Goal: Task Accomplishment & Management: Manage account settings

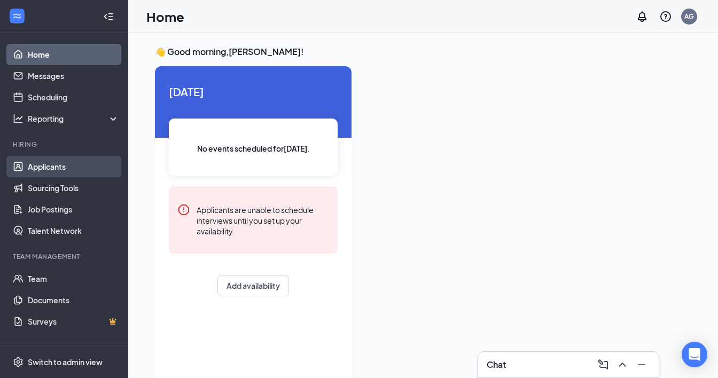
click at [41, 166] on link "Applicants" at bounding box center [73, 166] width 91 height 21
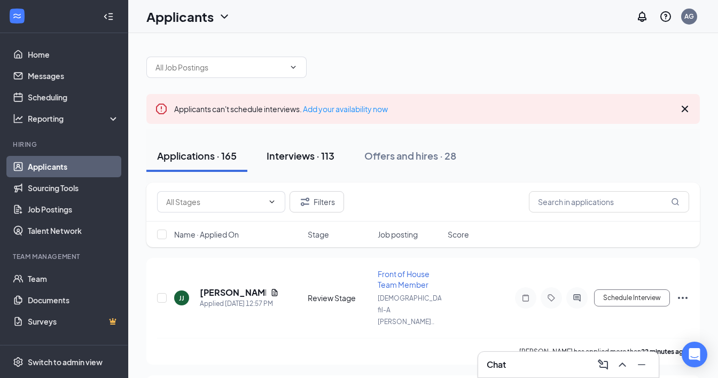
click at [287, 165] on button "Interviews · 113" at bounding box center [300, 156] width 89 height 32
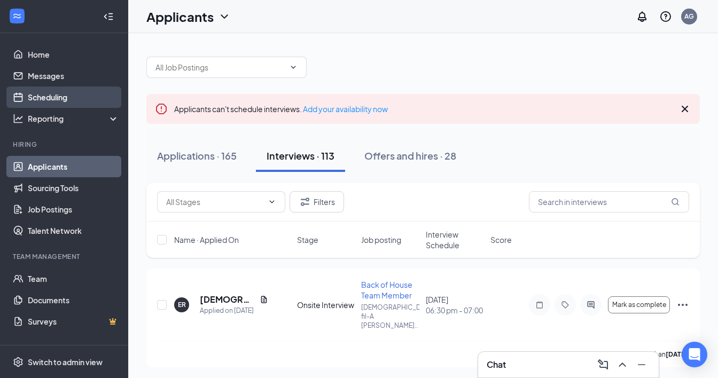
click at [63, 92] on link "Scheduling" at bounding box center [73, 97] width 91 height 21
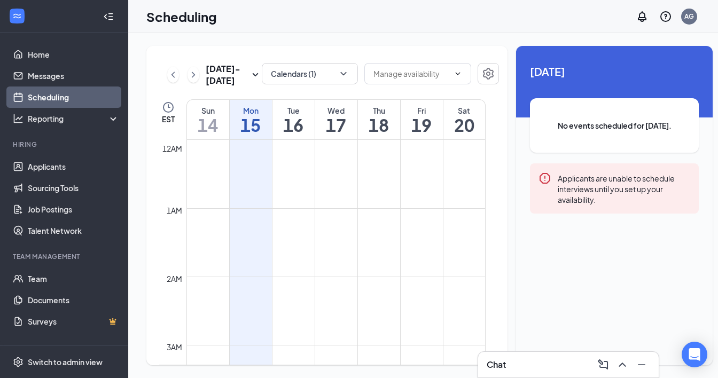
scroll to position [525, 0]
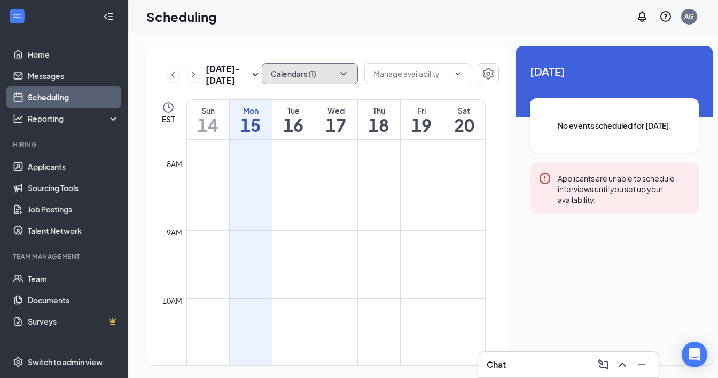
click at [306, 76] on button "Calendars (1)" at bounding box center [310, 73] width 96 height 21
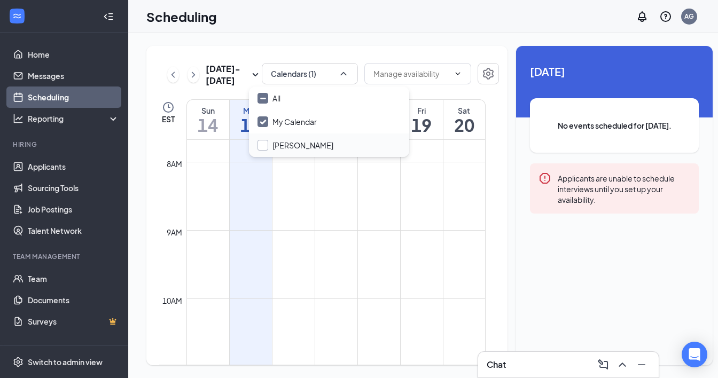
click at [300, 140] on input "Manda Taylor" at bounding box center [296, 145] width 76 height 11
checkbox input "false"
checkbox input "true"
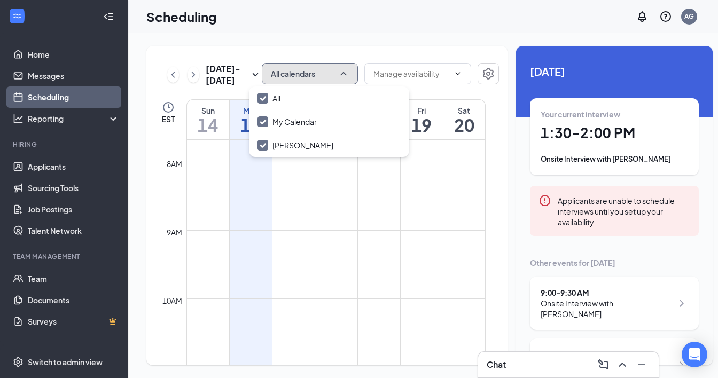
drag, startPoint x: 309, startPoint y: 67, endPoint x: 578, endPoint y: 285, distance: 346.2
click at [309, 67] on button "All calendars" at bounding box center [310, 73] width 96 height 21
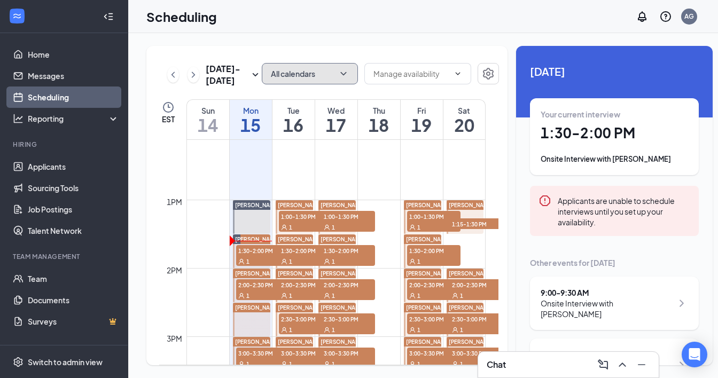
scroll to position [840, 0]
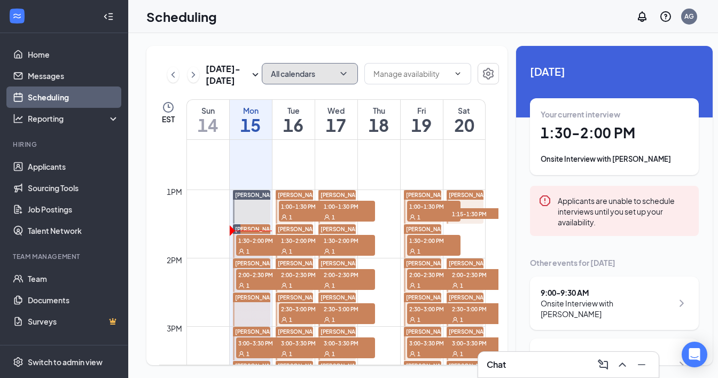
click at [257, 246] on span "1:30-2:00 PM" at bounding box center [262, 240] width 53 height 11
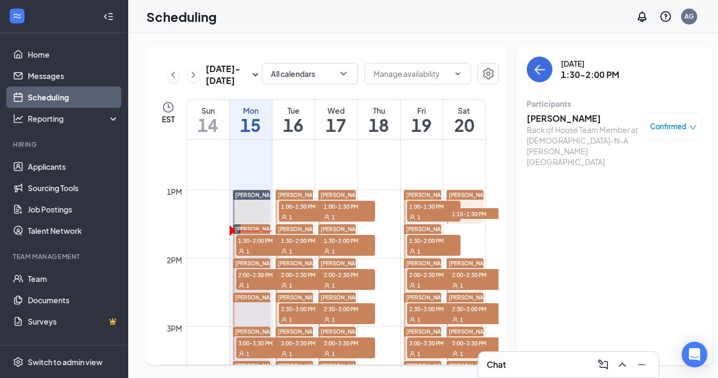
click at [550, 117] on h3 "Derron Steen" at bounding box center [583, 119] width 112 height 12
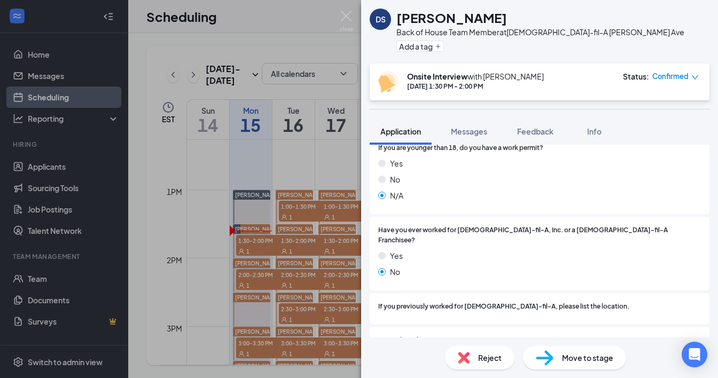
scroll to position [179, 0]
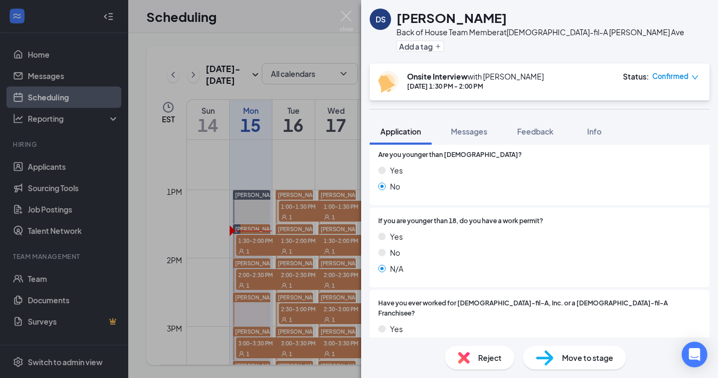
click at [145, 82] on div "DS Derron Steen Back of House Team Member at Chick-fil-A Mack Ave Add a tag Ons…" at bounding box center [359, 189] width 718 height 378
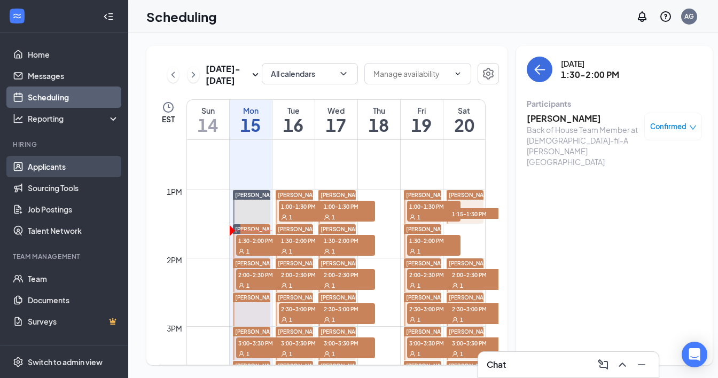
click at [44, 176] on link "Applicants" at bounding box center [73, 166] width 91 height 21
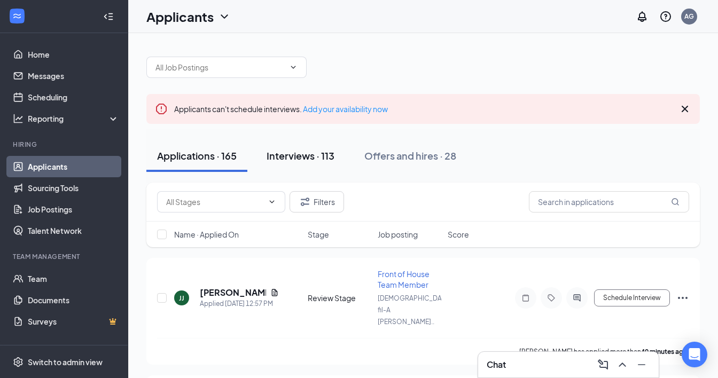
click at [319, 160] on div "Interviews · 113" at bounding box center [301, 155] width 68 height 13
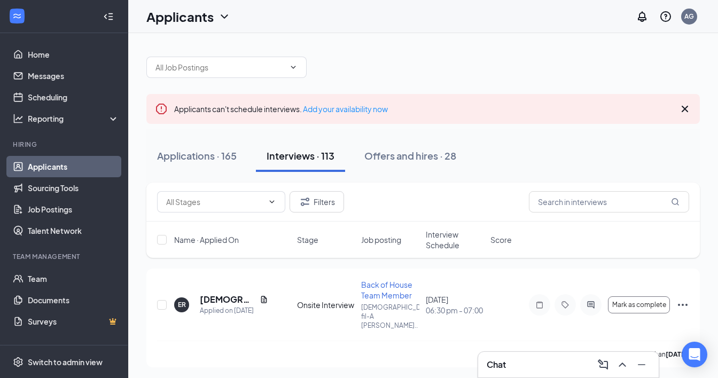
click at [439, 237] on span "Interview Schedule" at bounding box center [455, 239] width 58 height 21
click at [439, 237] on span "Interview Schedule" at bounding box center [448, 239] width 45 height 21
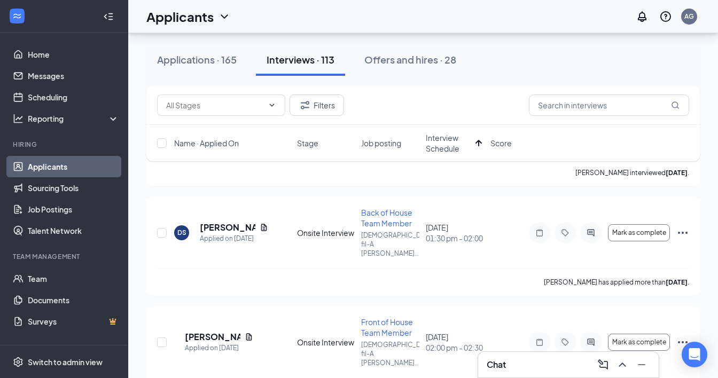
scroll to position [184, 0]
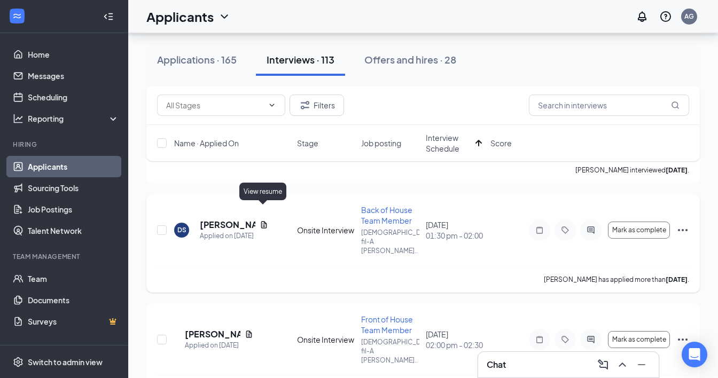
click at [260, 221] on icon "Document" at bounding box center [264, 225] width 9 height 9
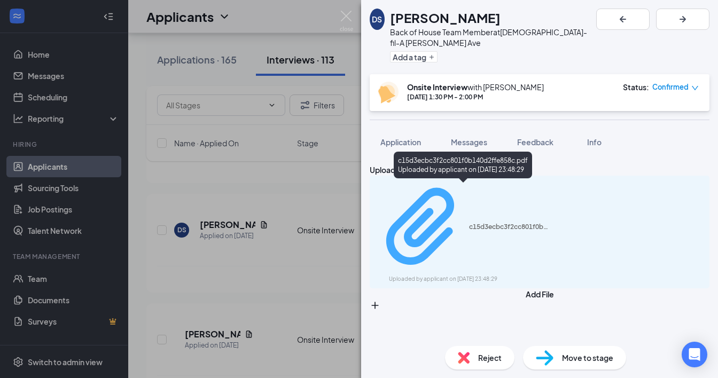
click at [469, 223] on div "c15d3ecbc3f2cc801f0b140d2ffe858c.pdf" at bounding box center [509, 227] width 80 height 9
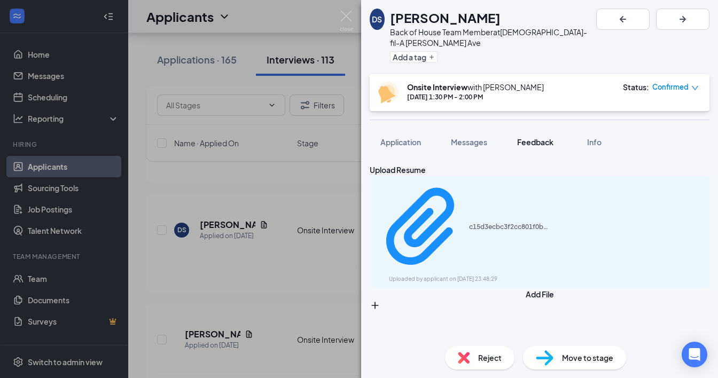
click at [532, 137] on span "Feedback" at bounding box center [535, 142] width 36 height 10
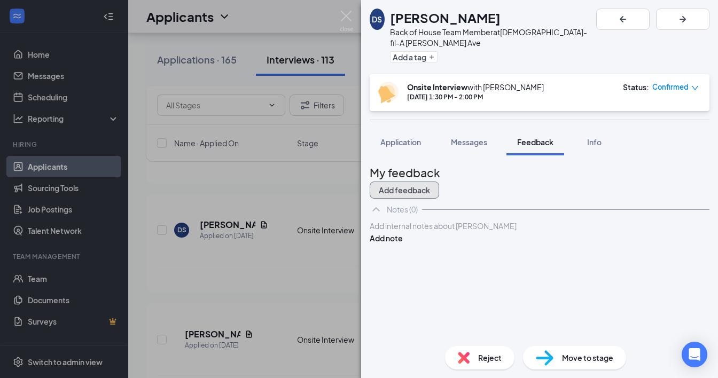
click at [439, 182] on button "Add feedback" at bounding box center [404, 190] width 69 height 17
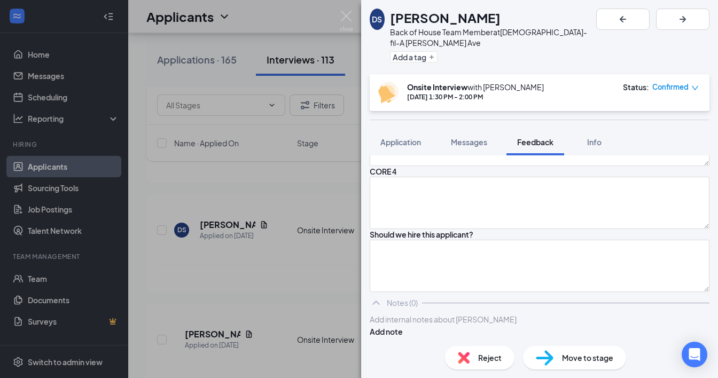
scroll to position [1434, 0]
click at [412, 137] on span "Application" at bounding box center [401, 142] width 41 height 10
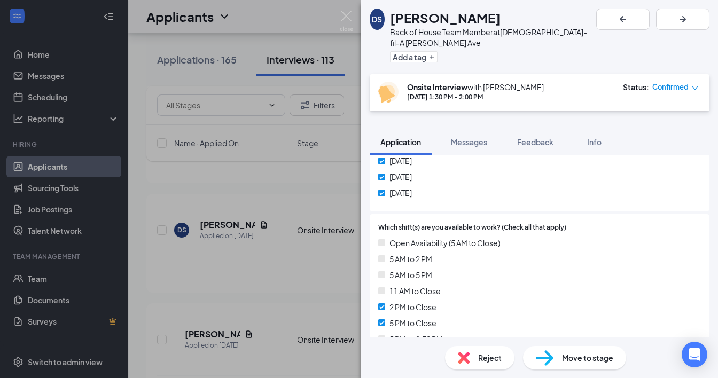
scroll to position [568, 0]
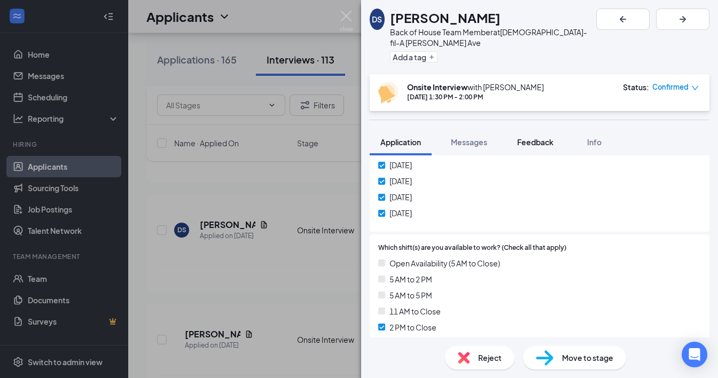
click at [535, 137] on span "Feedback" at bounding box center [535, 142] width 36 height 10
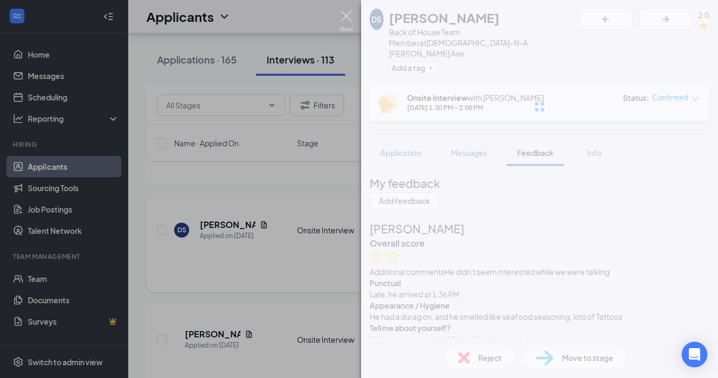
click at [346, 16] on img at bounding box center [346, 21] width 13 height 21
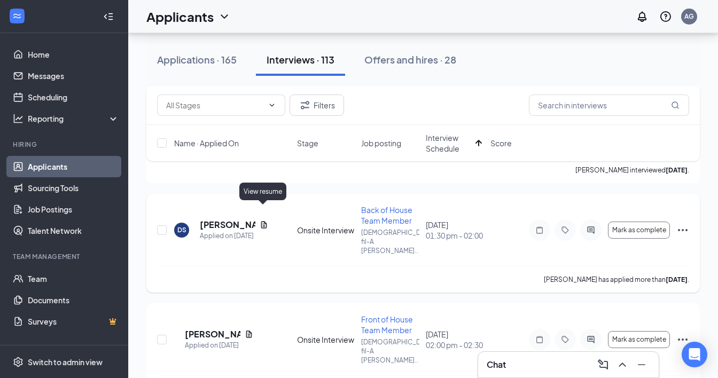
click at [264, 221] on icon "Document" at bounding box center [264, 224] width 6 height 7
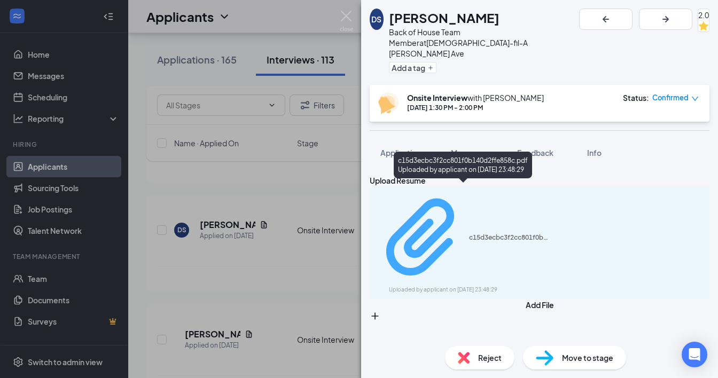
click at [469, 234] on div "c15d3ecbc3f2cc801f0b140d2ffe858c.pdf" at bounding box center [509, 238] width 80 height 9
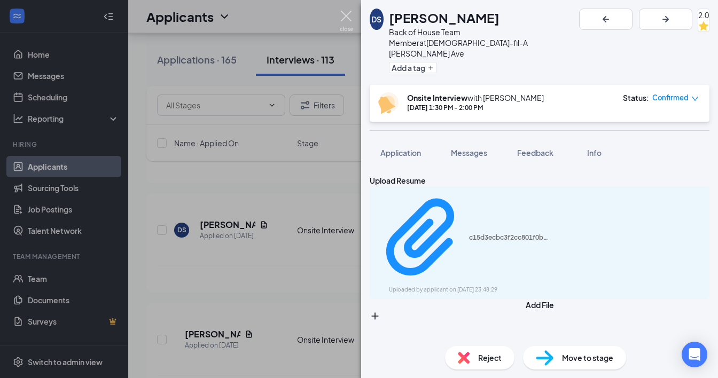
click at [343, 21] on img at bounding box center [346, 21] width 13 height 21
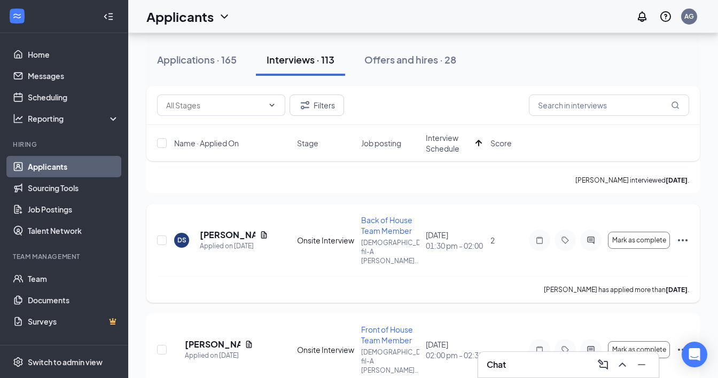
scroll to position [233, 0]
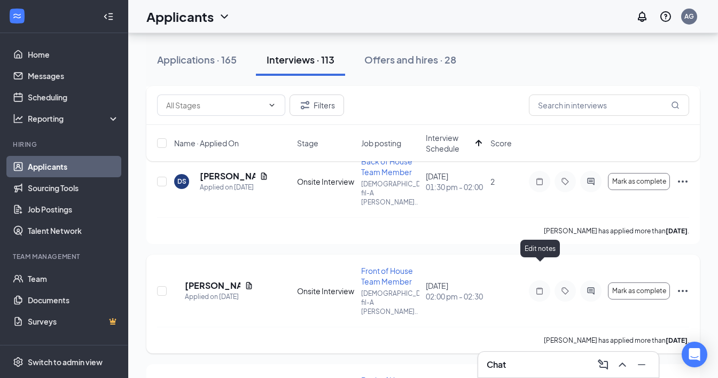
click at [538, 287] on icon "Note" at bounding box center [539, 291] width 13 height 9
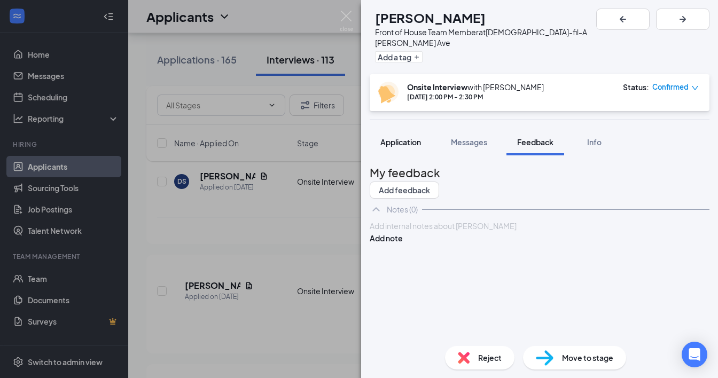
click at [413, 137] on span "Application" at bounding box center [401, 142] width 41 height 10
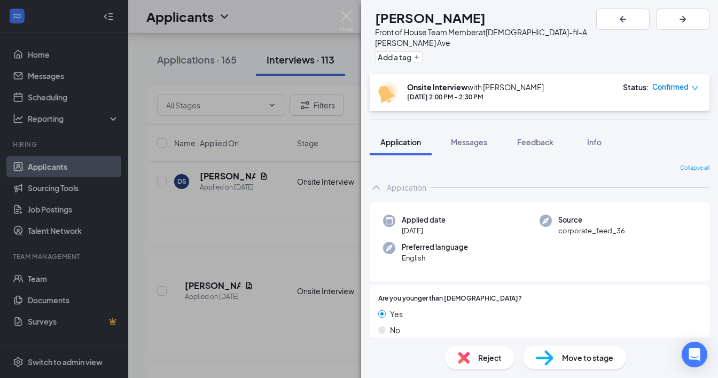
click at [319, 75] on div "KK Kyheem Kidd Front of House Team Member at Chick-fil-A Mack Ave Add a tag Ons…" at bounding box center [359, 189] width 718 height 378
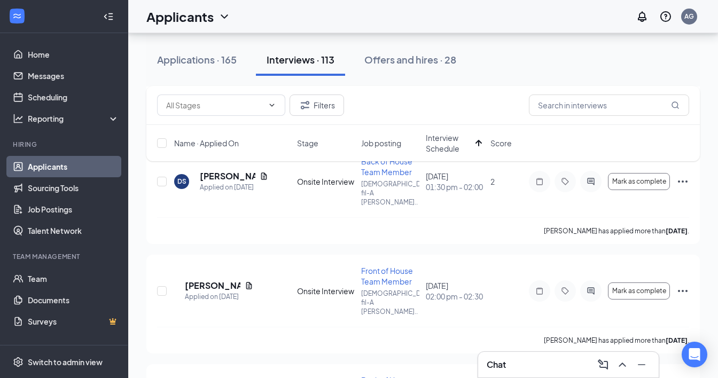
click at [346, 16] on div "Applicants AG" at bounding box center [423, 16] width 590 height 33
click at [252, 282] on icon "Document" at bounding box center [249, 285] width 6 height 7
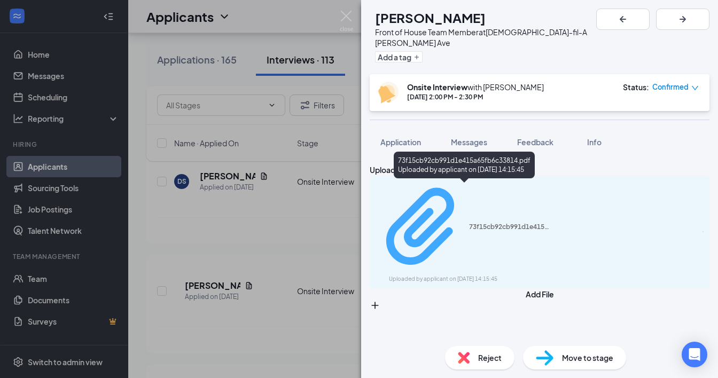
click at [404, 275] on div "Uploaded by applicant on Aug 28, 2025 at 14:15:45" at bounding box center [469, 279] width 160 height 9
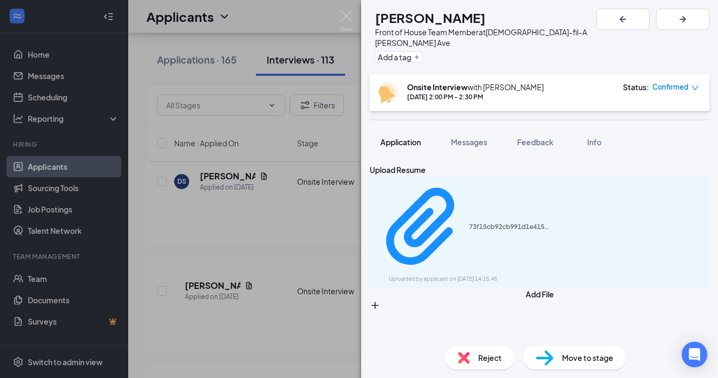
click at [412, 137] on span "Application" at bounding box center [401, 142] width 41 height 10
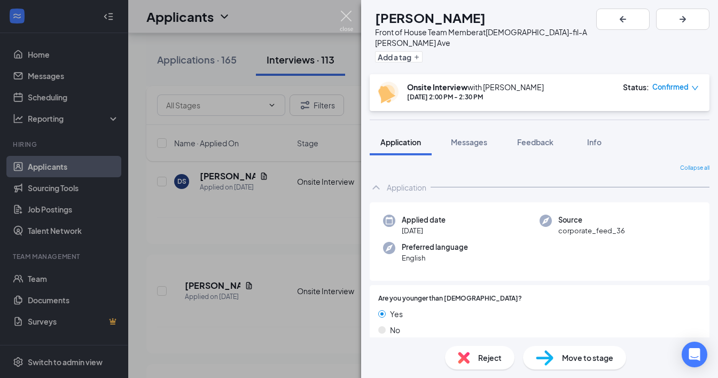
click at [344, 14] on img at bounding box center [346, 21] width 13 height 21
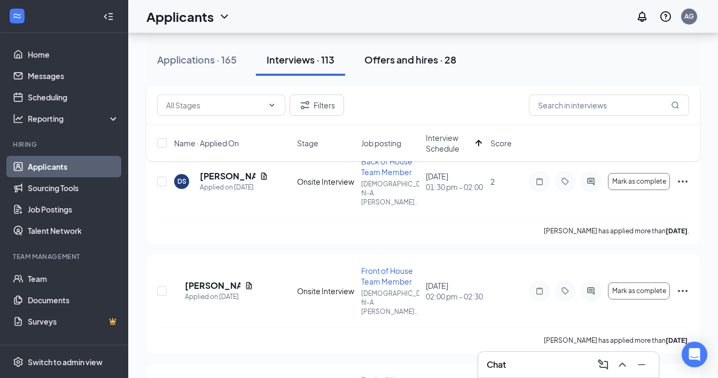
click at [400, 66] on div "Offers and hires · 28" at bounding box center [411, 59] width 92 height 13
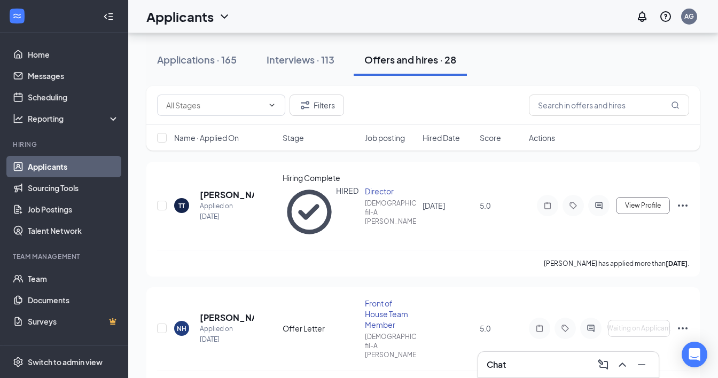
scroll to position [111, 0]
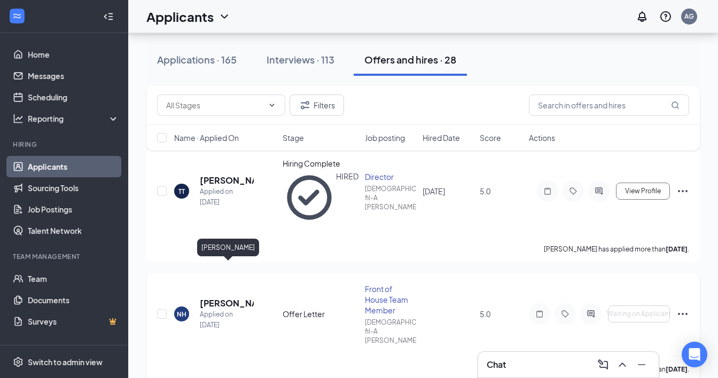
click at [206, 298] on h5 "Nevaeh hamilton" at bounding box center [227, 304] width 54 height 12
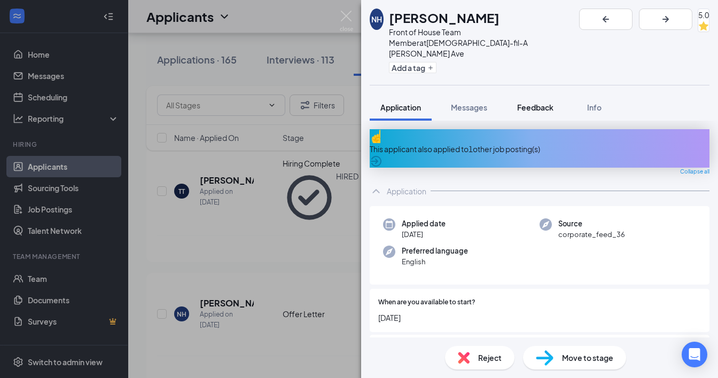
click at [524, 103] on span "Feedback" at bounding box center [535, 108] width 36 height 10
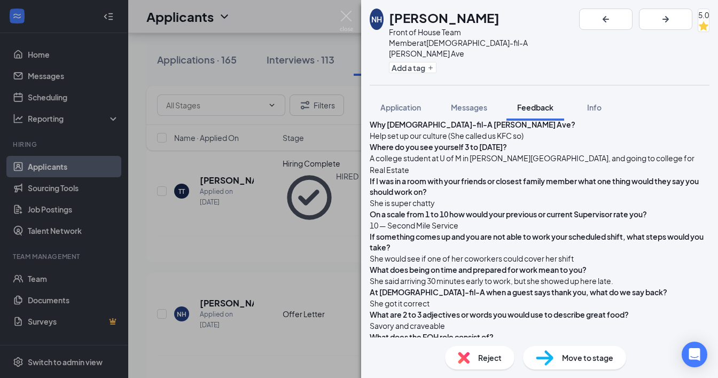
scroll to position [251, 0]
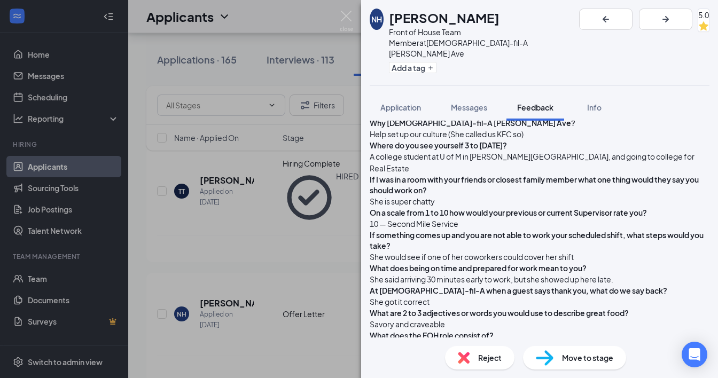
click at [355, 18] on div "NH Nevaeh hamilton Front of House Team Member at Chick-fil-A Mack Ave Add a tag…" at bounding box center [359, 189] width 718 height 378
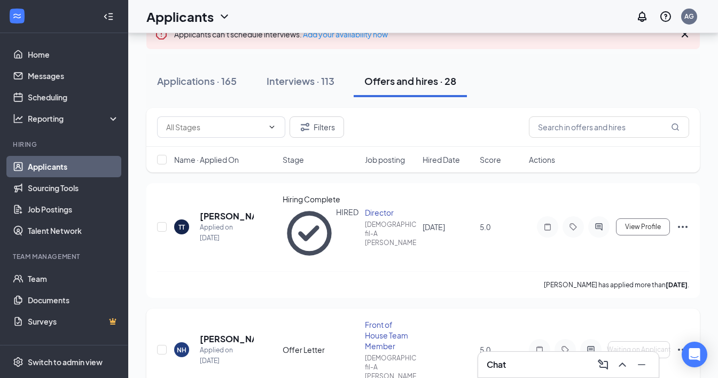
scroll to position [66, 0]
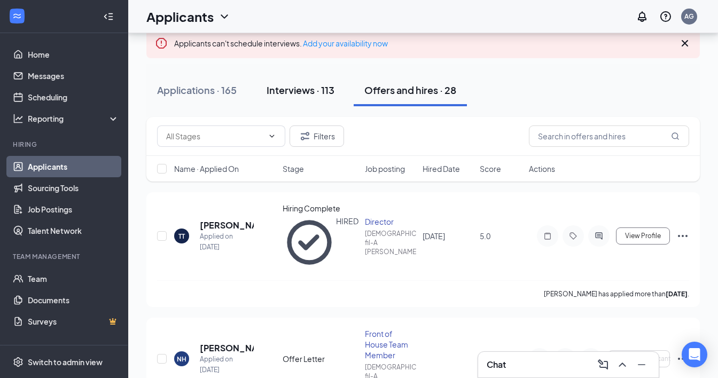
click at [308, 90] on div "Interviews · 113" at bounding box center [301, 89] width 68 height 13
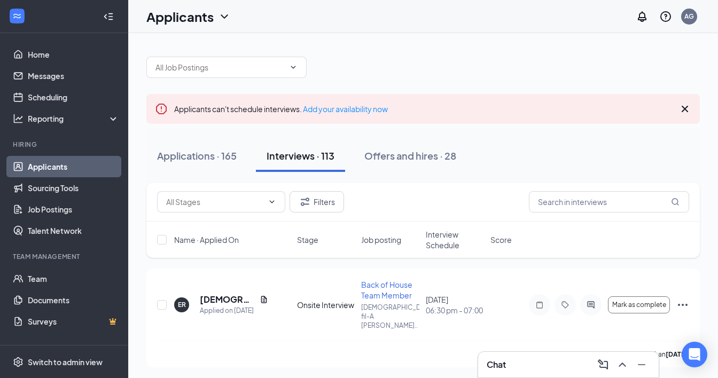
click at [446, 238] on span "Interview Schedule" at bounding box center [455, 239] width 58 height 21
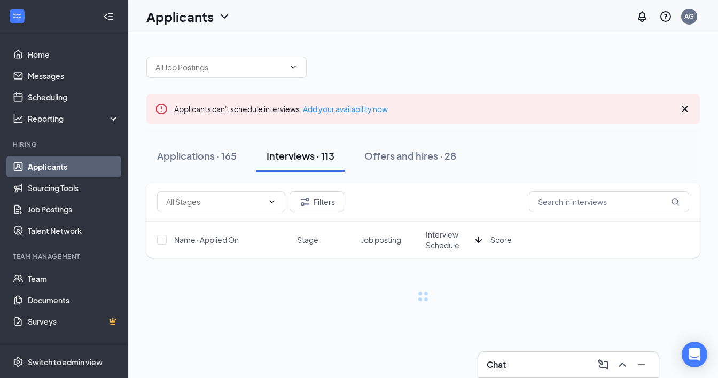
click at [446, 238] on span "Interview Schedule" at bounding box center [448, 239] width 45 height 21
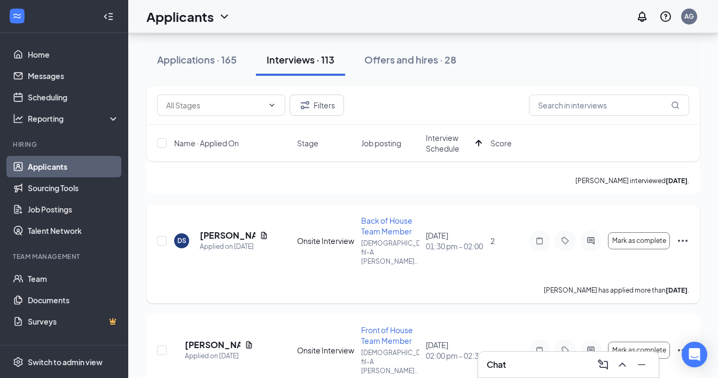
scroll to position [177, 0]
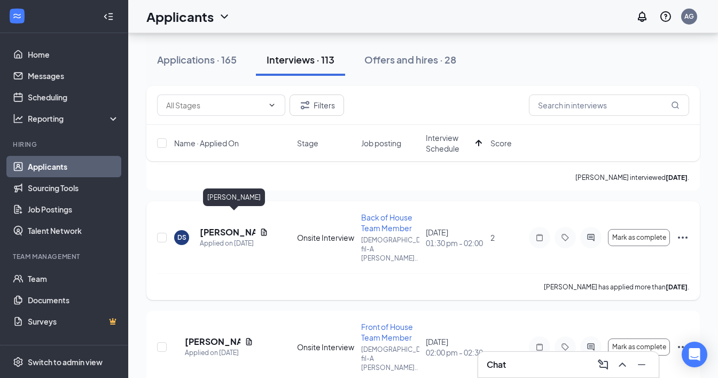
click at [238, 227] on h5 "Derron Steen" at bounding box center [228, 233] width 56 height 12
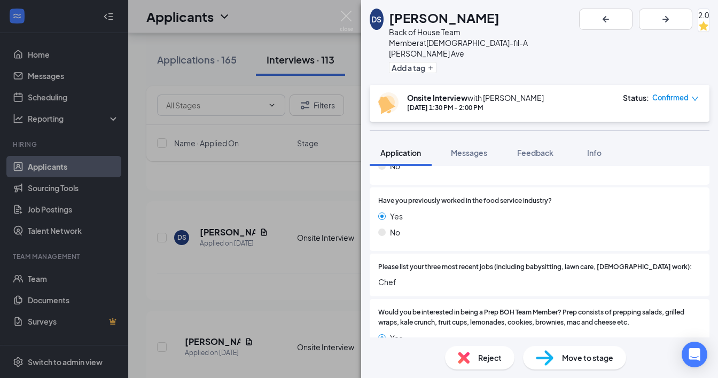
scroll to position [1154, 0]
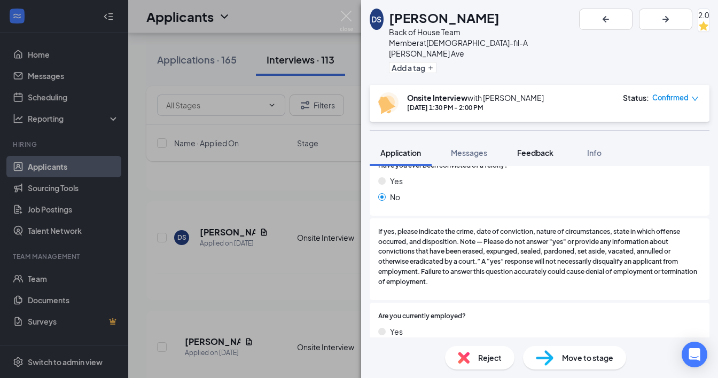
click at [528, 148] on span "Feedback" at bounding box center [535, 153] width 36 height 10
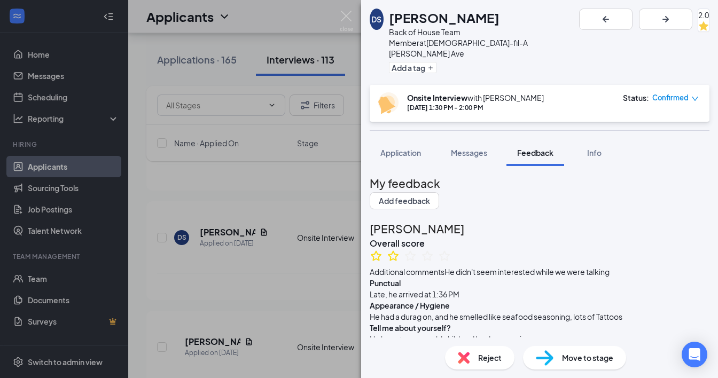
scroll to position [901, 0]
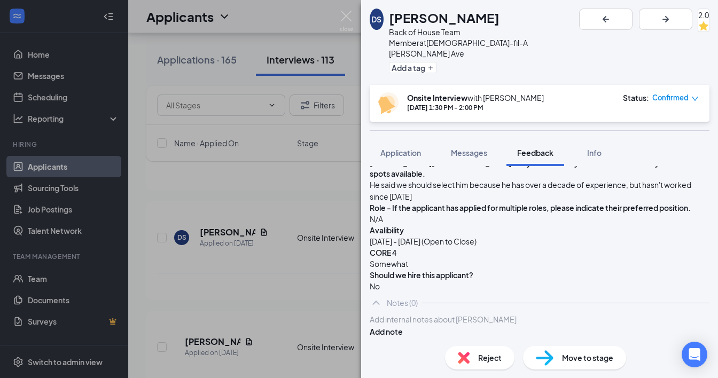
click at [469, 353] on img at bounding box center [464, 358] width 12 height 12
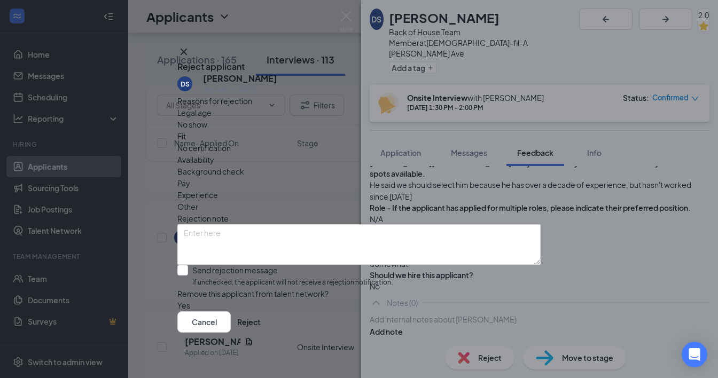
click at [296, 133] on div "Fit" at bounding box center [358, 136] width 363 height 12
click at [261, 330] on button "Reject" at bounding box center [249, 322] width 24 height 21
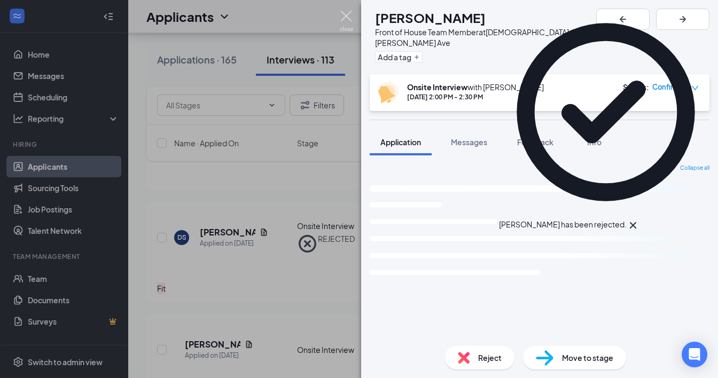
click at [346, 14] on img at bounding box center [346, 21] width 13 height 21
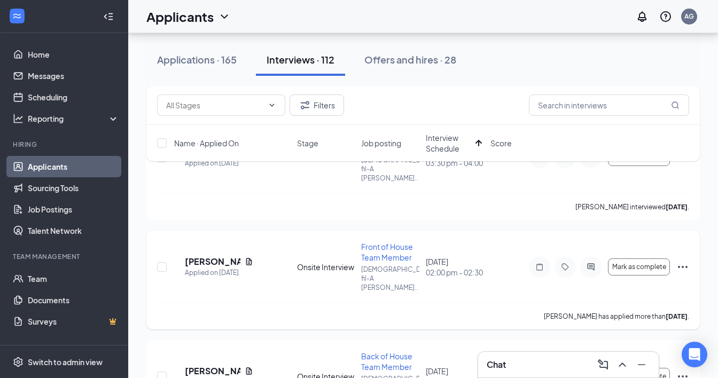
scroll to position [142, 0]
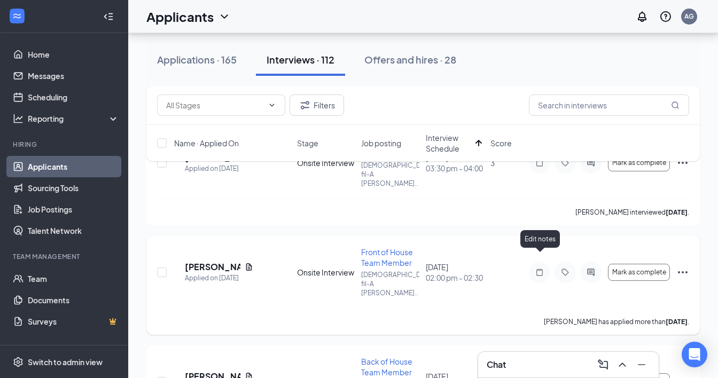
click at [535, 268] on icon "Note" at bounding box center [539, 272] width 13 height 9
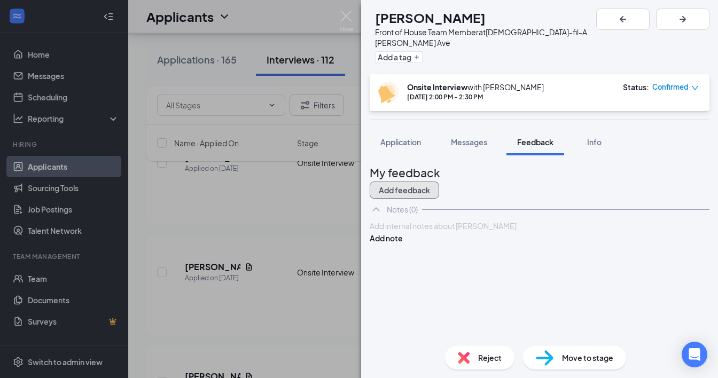
click at [439, 182] on button "Add feedback" at bounding box center [404, 190] width 69 height 17
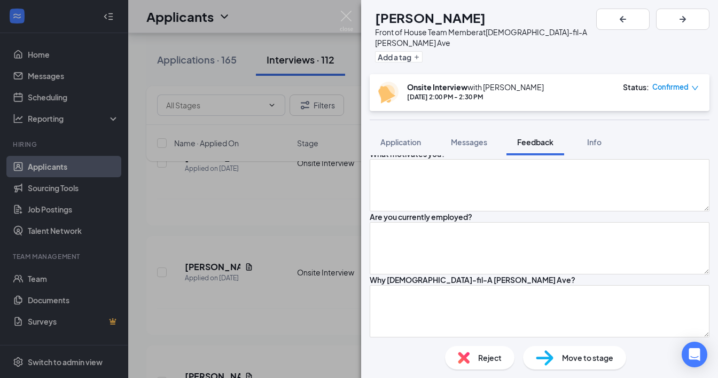
scroll to position [336, 0]
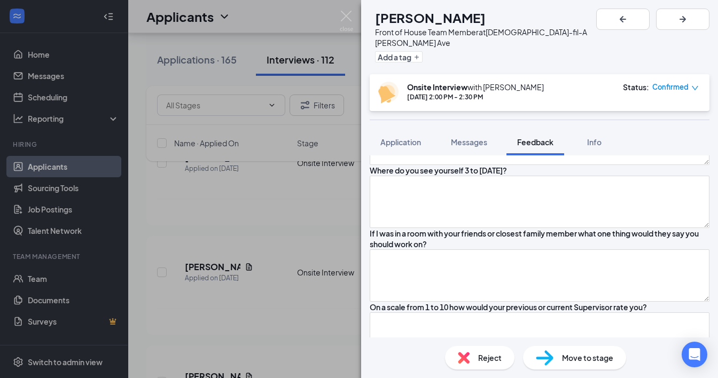
scroll to position [501, 0]
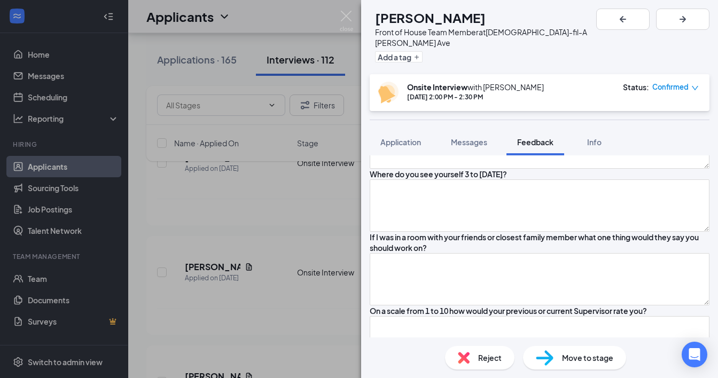
click at [532, 106] on textarea at bounding box center [540, 79] width 340 height 52
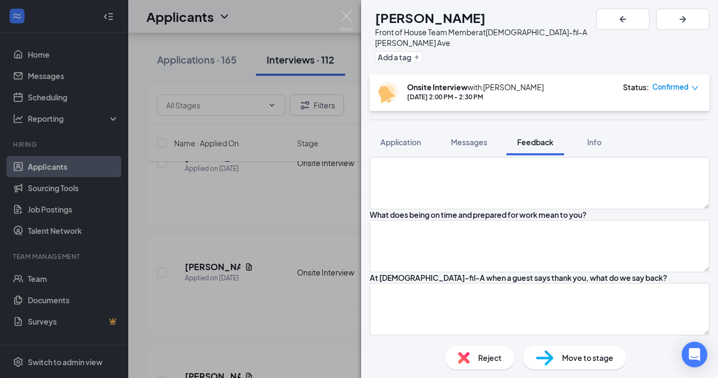
scroll to position [733, 0]
click at [520, 74] on textarea at bounding box center [540, 47] width 340 height 52
type textarea "o"
type textarea "communication skills and expressing himself"
click at [526, 137] on textarea at bounding box center [540, 110] width 340 height 52
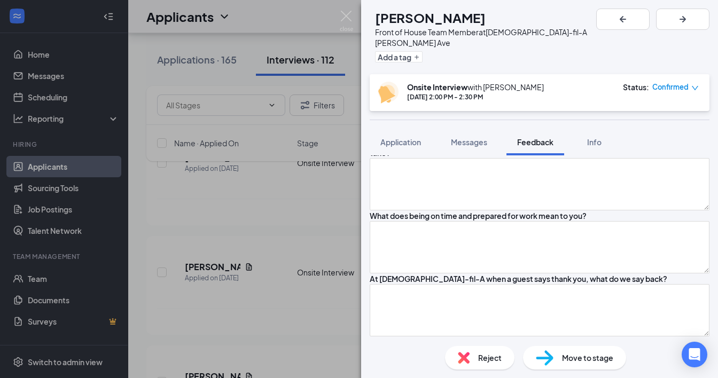
scroll to position [821, 0]
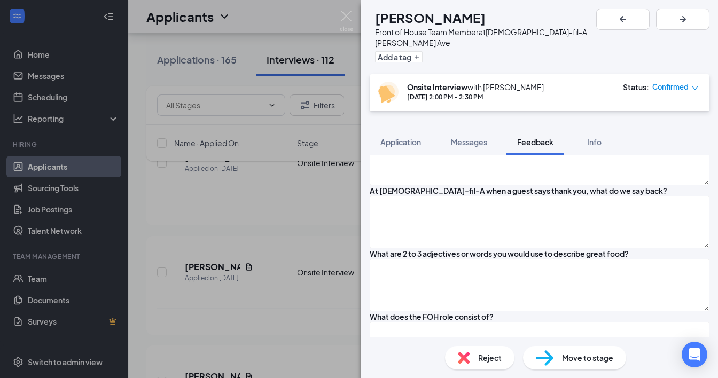
type textarea "8/9"
click at [550, 122] on textarea at bounding box center [540, 96] width 340 height 52
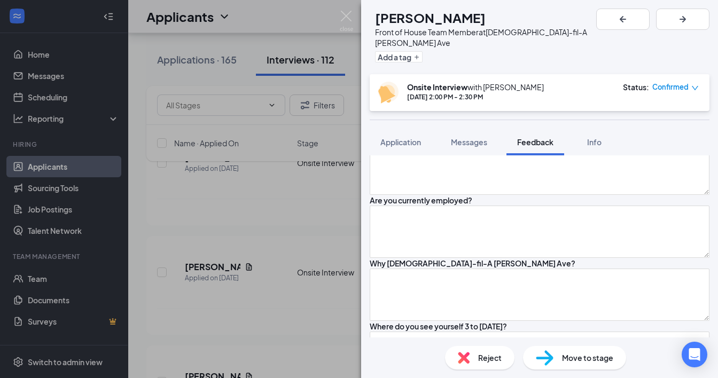
scroll to position [349, 0]
type textarea "would let us know - try to find a cover"
click at [550, 195] on textarea at bounding box center [540, 168] width 340 height 52
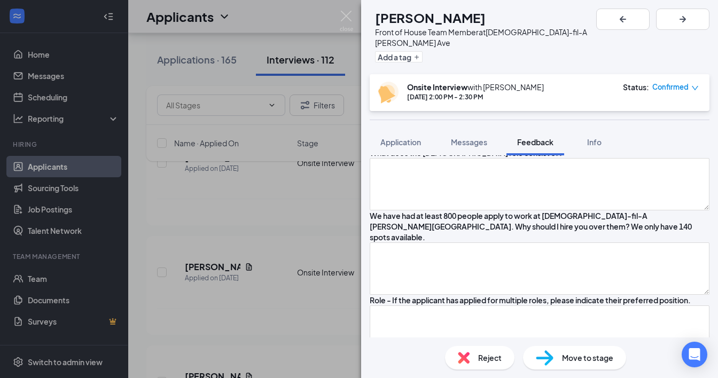
scroll to position [1061, 0]
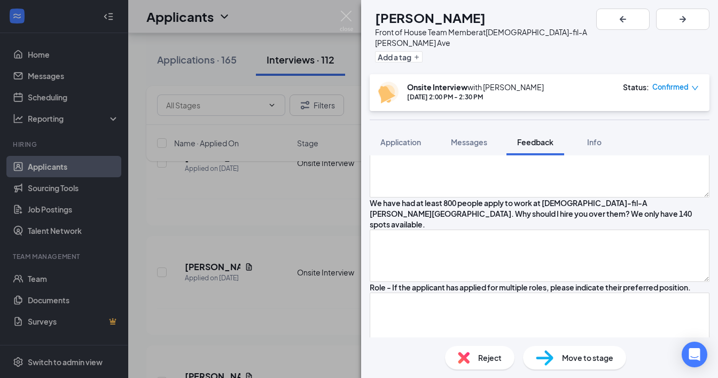
type textarea "my future"
click at [550, 72] on textarea at bounding box center [540, 45] width 340 height 52
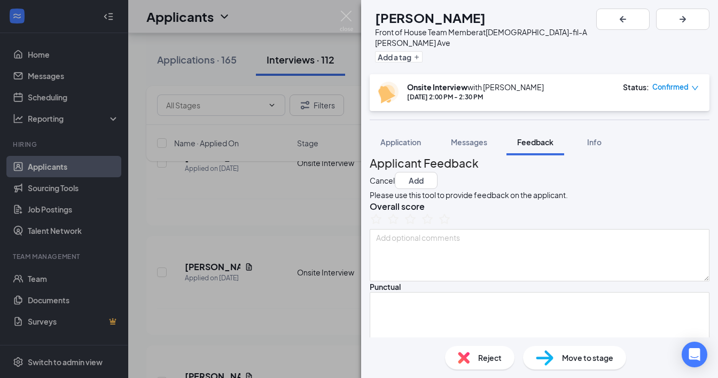
scroll to position [0, 0]
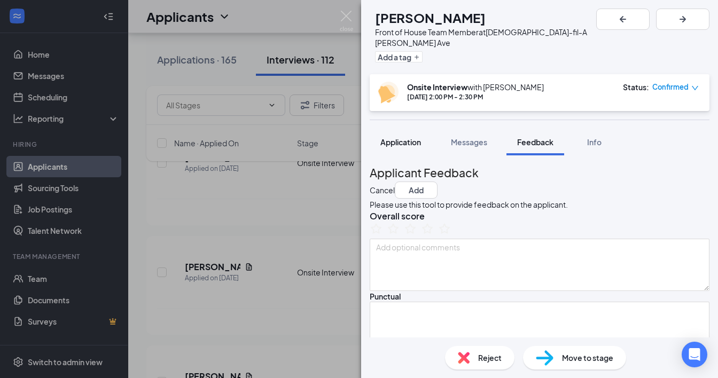
click at [399, 137] on span "Application" at bounding box center [401, 142] width 41 height 10
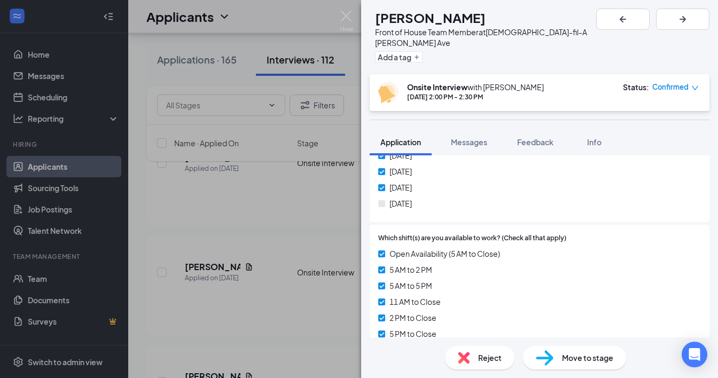
scroll to position [510, 0]
drag, startPoint x: 380, startPoint y: 183, endPoint x: 407, endPoint y: 183, distance: 27.3
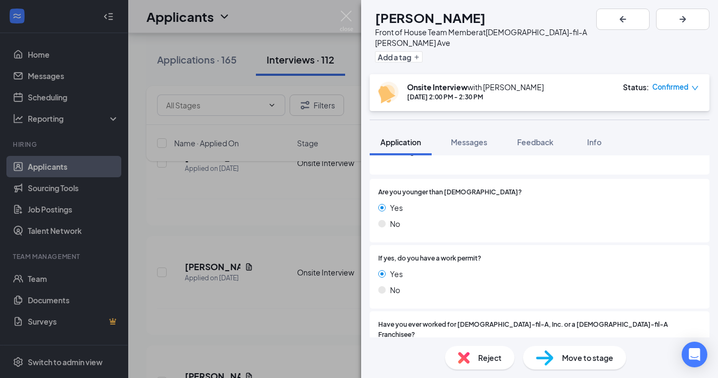
scroll to position [0, 0]
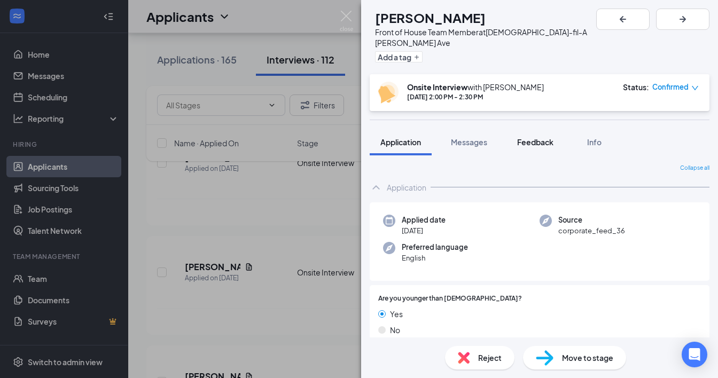
click at [523, 137] on button "Feedback" at bounding box center [536, 142] width 58 height 27
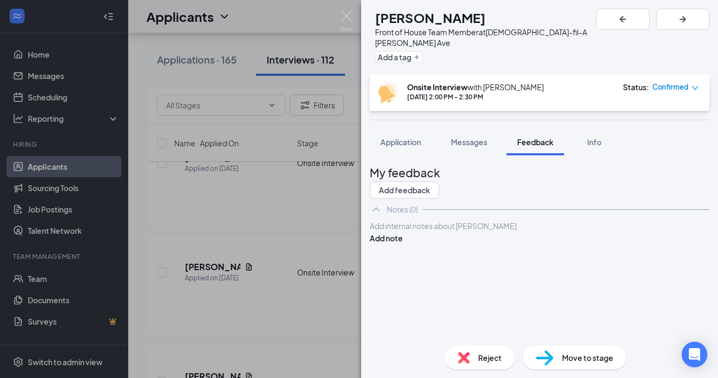
click at [537, 210] on div "Notes (0)" at bounding box center [540, 209] width 340 height 21
click at [343, 12] on img at bounding box center [346, 21] width 13 height 21
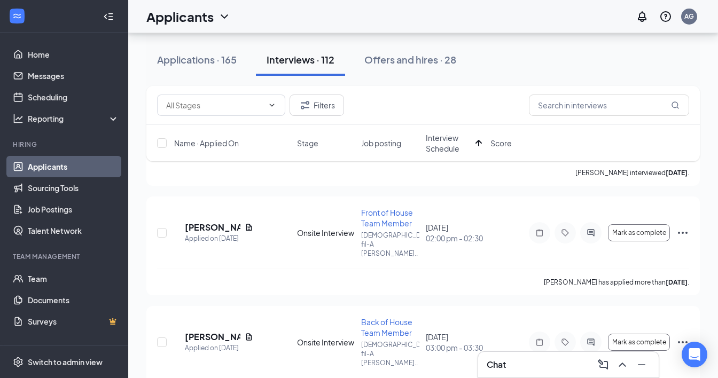
scroll to position [185, 0]
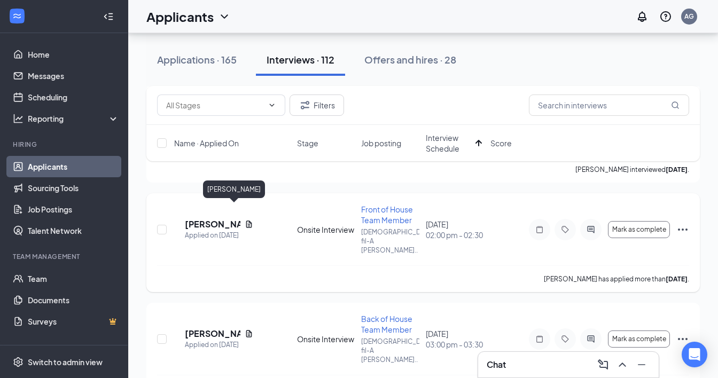
click at [234, 219] on h5 "Kyheem Kidd" at bounding box center [213, 225] width 56 height 12
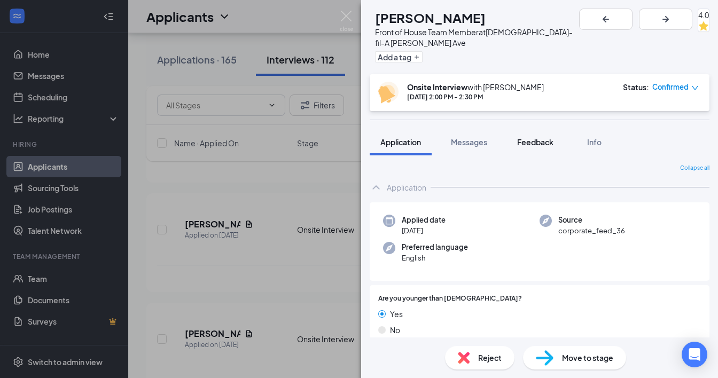
click at [543, 129] on button "Feedback" at bounding box center [536, 142] width 58 height 27
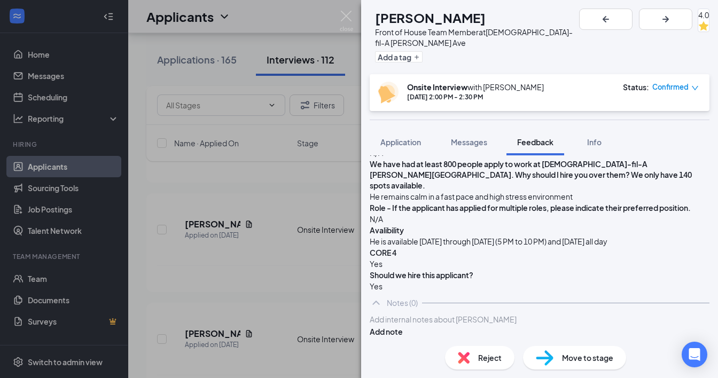
scroll to position [657, 0]
click at [347, 20] on img at bounding box center [346, 21] width 13 height 21
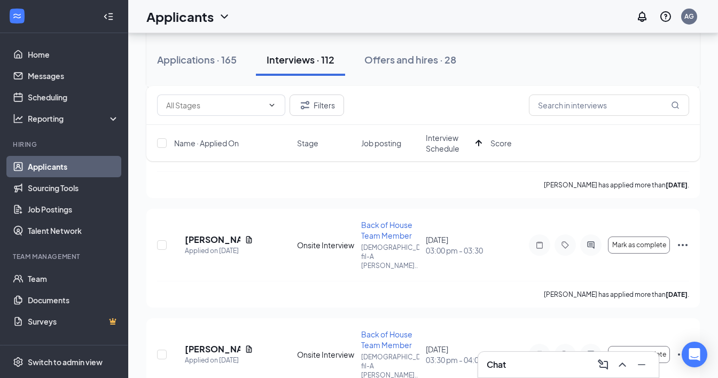
scroll to position [280, 0]
click at [253, 235] on icon "Document" at bounding box center [249, 239] width 9 height 9
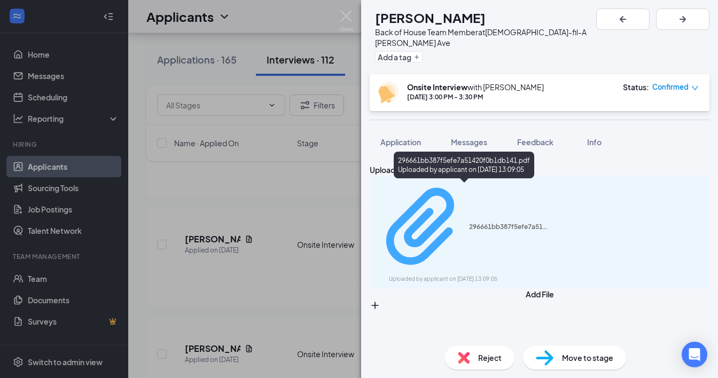
click at [469, 223] on div "296661bb387f5efe7a51420f0b1db141.pdf" at bounding box center [509, 227] width 80 height 9
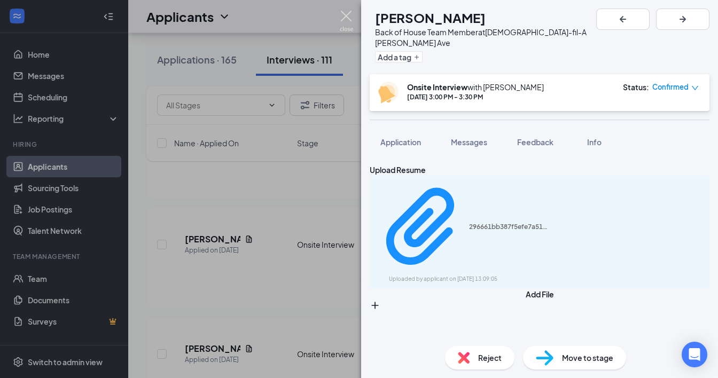
click at [345, 16] on img at bounding box center [346, 21] width 13 height 21
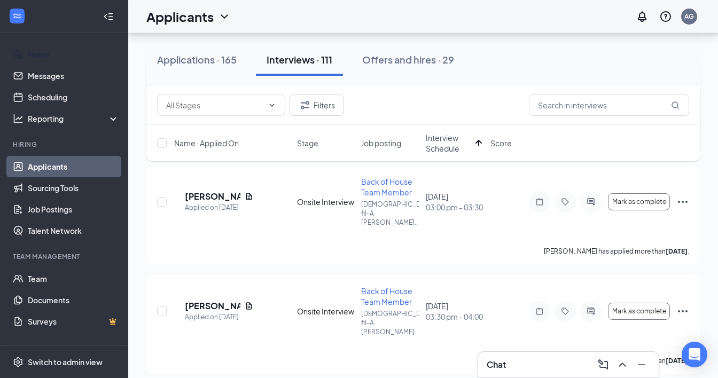
scroll to position [193, 0]
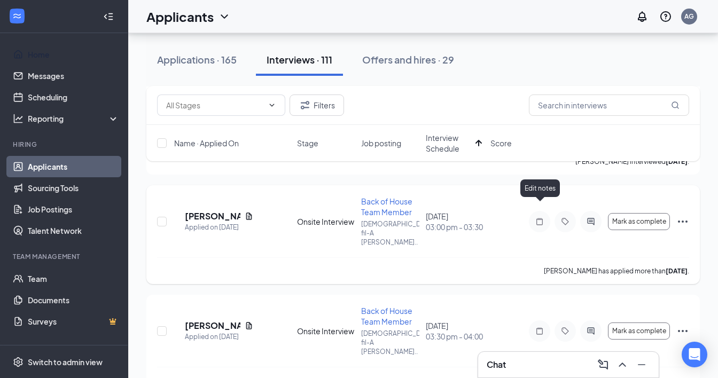
click at [541, 218] on icon "Note" at bounding box center [539, 222] width 13 height 9
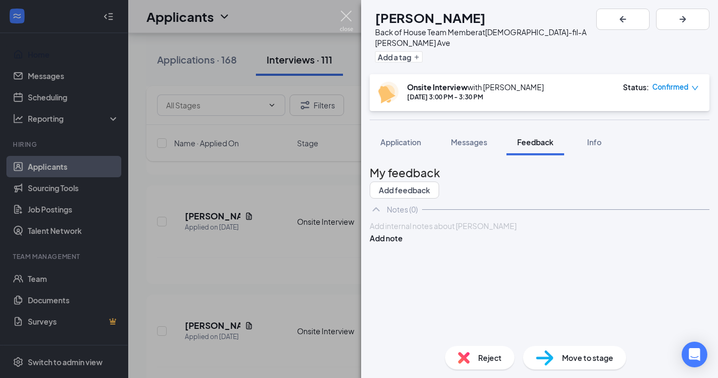
click at [346, 15] on img at bounding box center [346, 21] width 13 height 21
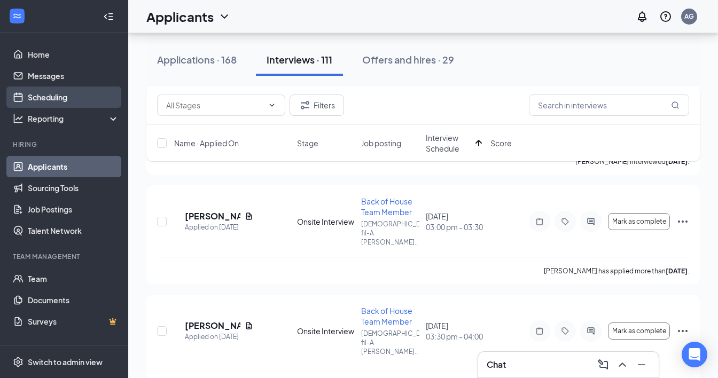
click at [81, 103] on link "Scheduling" at bounding box center [73, 97] width 91 height 21
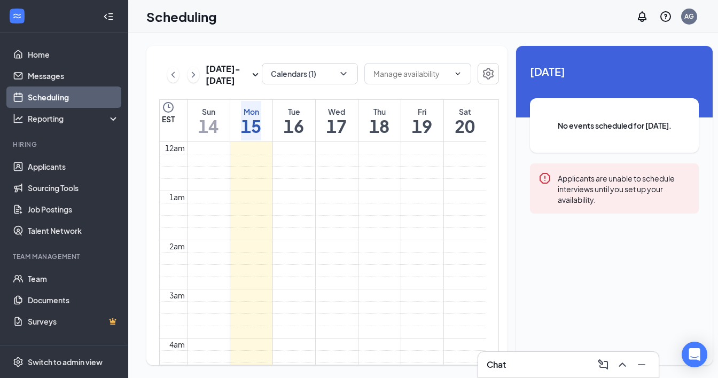
scroll to position [525, 0]
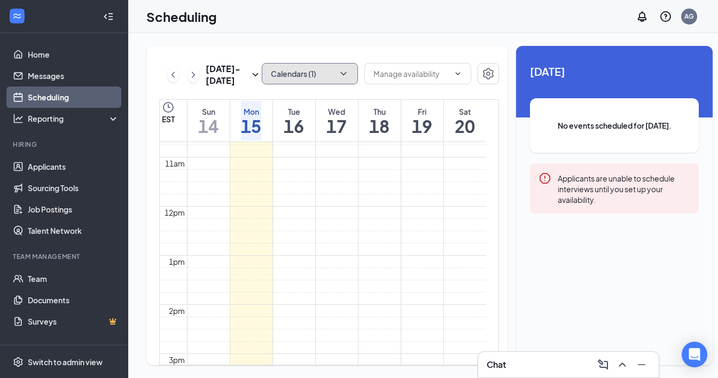
click at [320, 63] on button "Calendars (1)" at bounding box center [310, 73] width 96 height 21
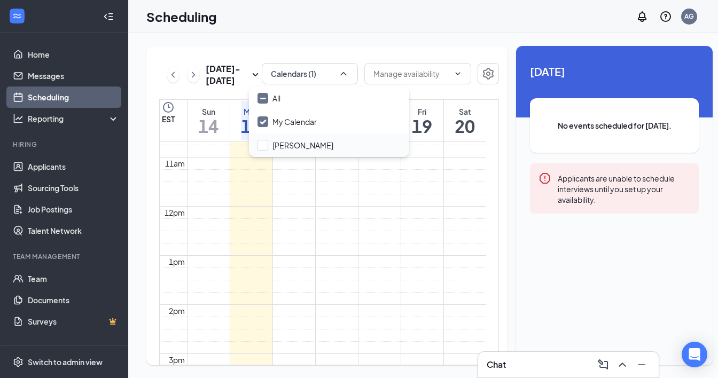
click at [304, 136] on div "Manda Taylor" at bounding box center [329, 146] width 160 height 24
checkbox input "true"
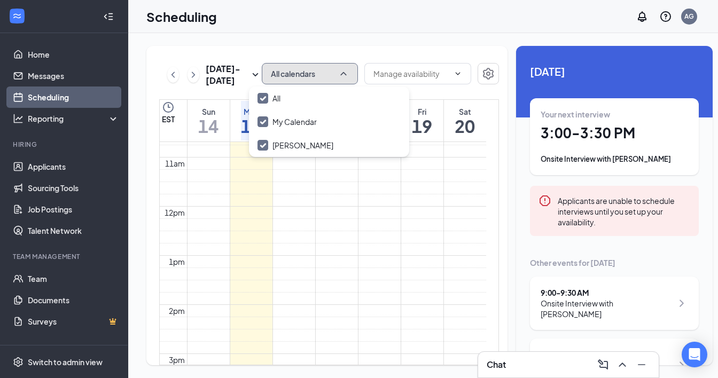
click at [324, 73] on button "All calendars" at bounding box center [310, 73] width 96 height 21
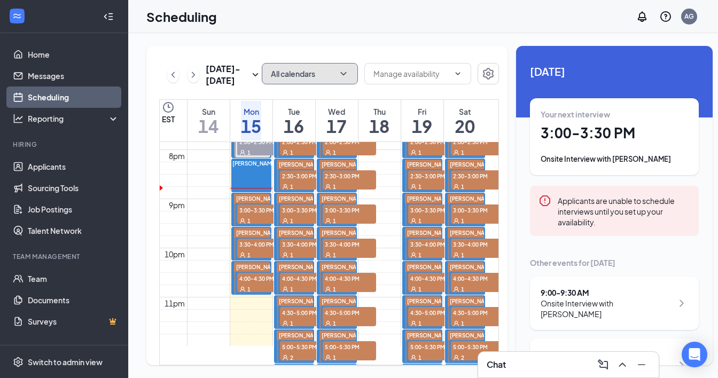
scroll to position [976, 0]
click at [544, 115] on div "Your next interview" at bounding box center [615, 114] width 148 height 11
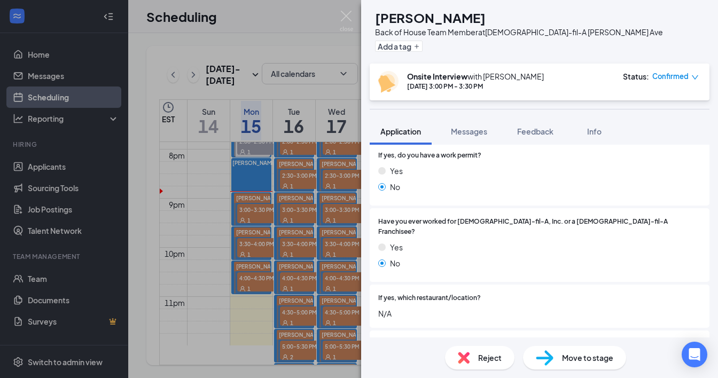
scroll to position [230, 0]
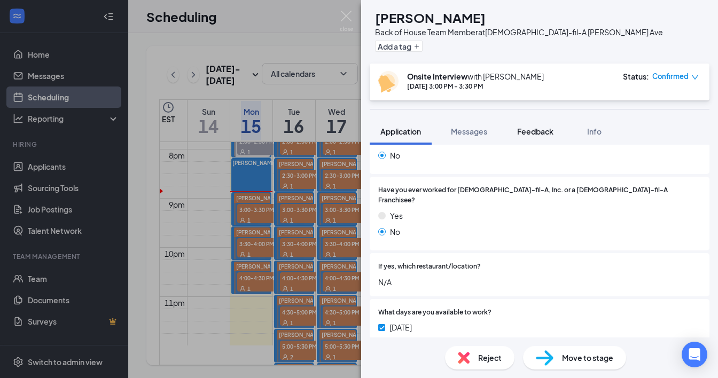
click at [537, 128] on span "Feedback" at bounding box center [535, 132] width 36 height 10
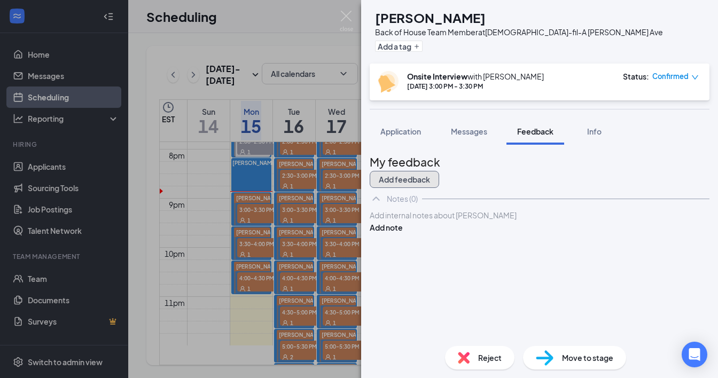
click at [439, 171] on button "Add feedback" at bounding box center [404, 179] width 69 height 17
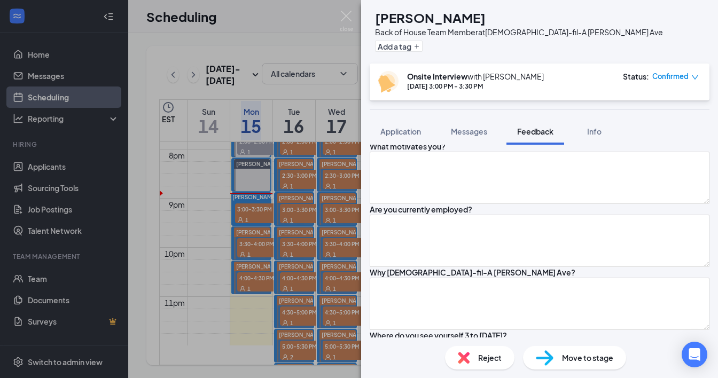
scroll to position [333, 0]
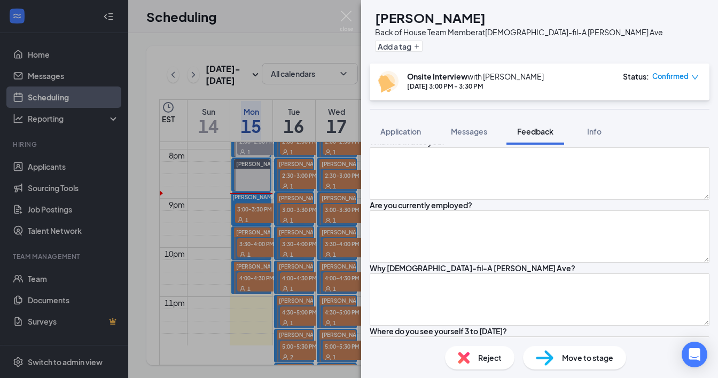
click at [550, 137] on textarea at bounding box center [540, 110] width 340 height 52
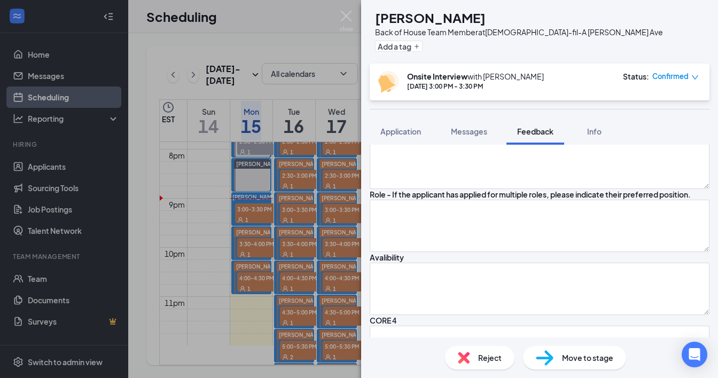
scroll to position [1143, 0]
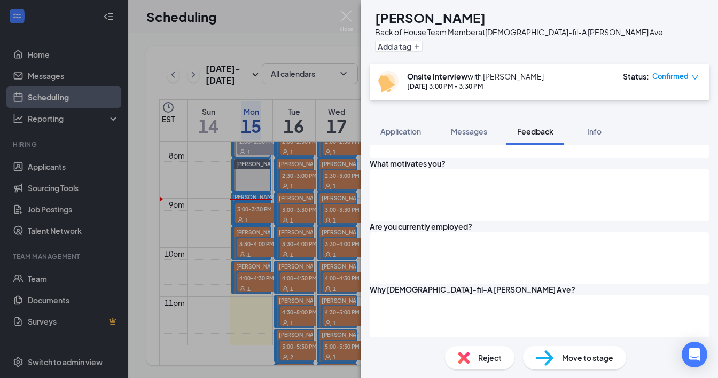
scroll to position [307, 0]
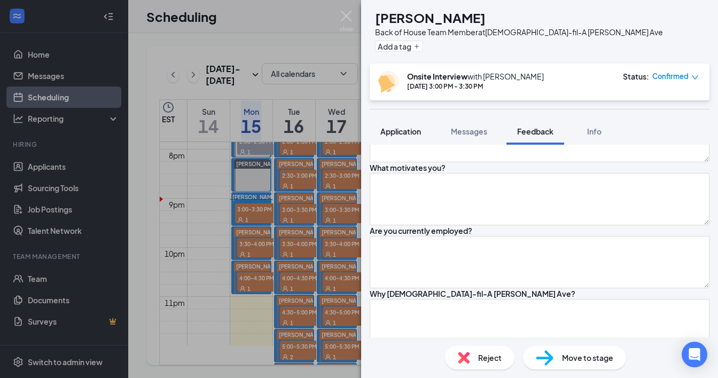
click at [398, 138] on button "Application" at bounding box center [401, 131] width 62 height 27
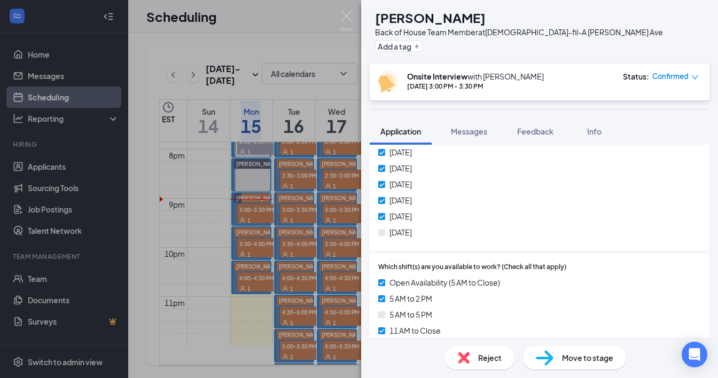
scroll to position [441, 0]
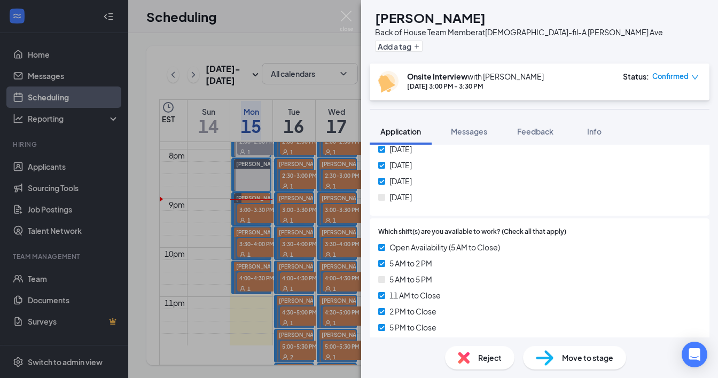
drag, startPoint x: 390, startPoint y: 188, endPoint x: 424, endPoint y: 188, distance: 34.2
click at [424, 191] on div "[DATE]" at bounding box center [539, 197] width 323 height 12
click at [440, 196] on div "Monday Tuesday Wednesday Thursday Friday Saturday" at bounding box center [539, 159] width 323 height 96
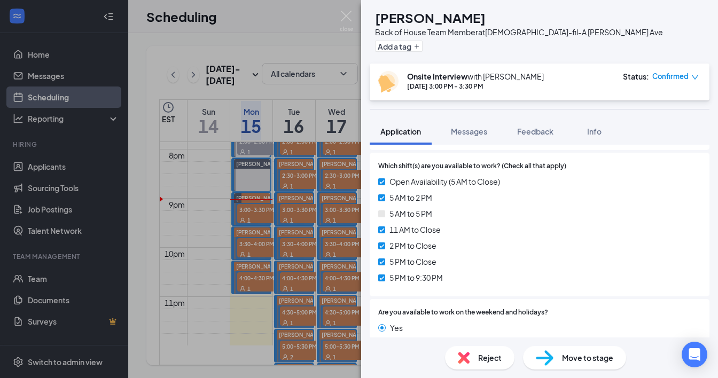
scroll to position [505, 0]
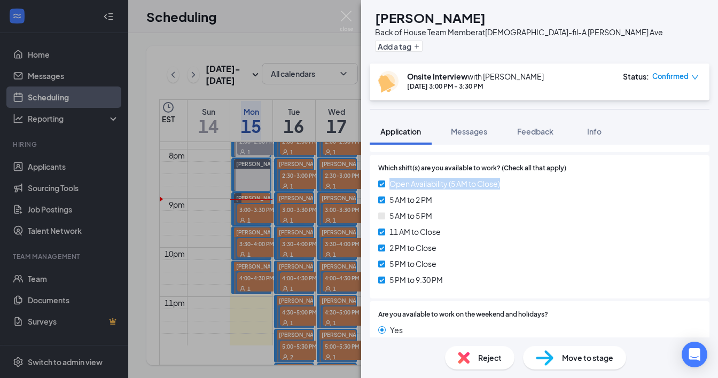
drag, startPoint x: 392, startPoint y: 175, endPoint x: 552, endPoint y: 175, distance: 160.4
click at [550, 178] on div "Open Availability (5 AM to Close)" at bounding box center [539, 184] width 323 height 12
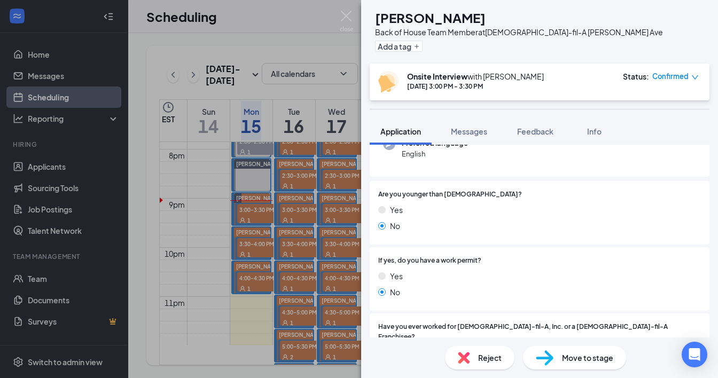
scroll to position [0, 0]
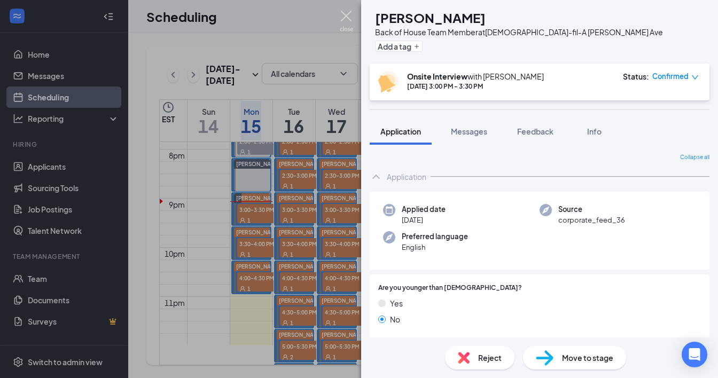
click at [347, 11] on img at bounding box center [346, 21] width 13 height 21
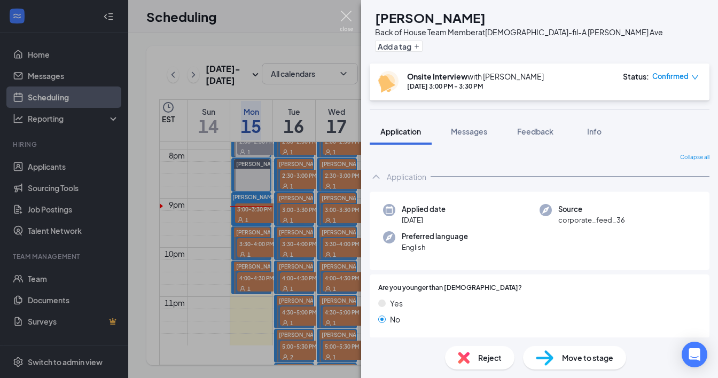
click at [345, 17] on img at bounding box center [346, 21] width 13 height 21
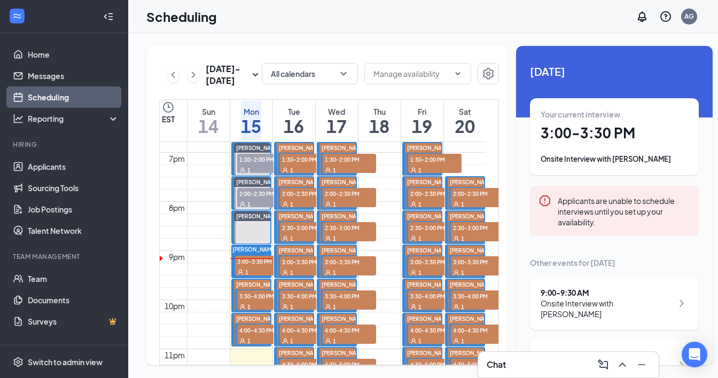
scroll to position [923, 0]
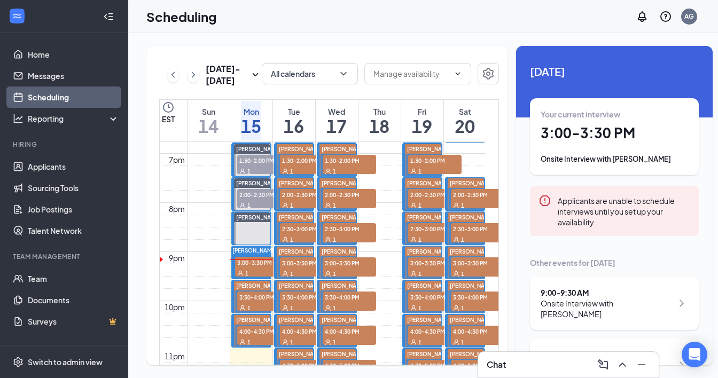
click at [251, 166] on span "1:30-2:00 PM" at bounding box center [263, 160] width 53 height 11
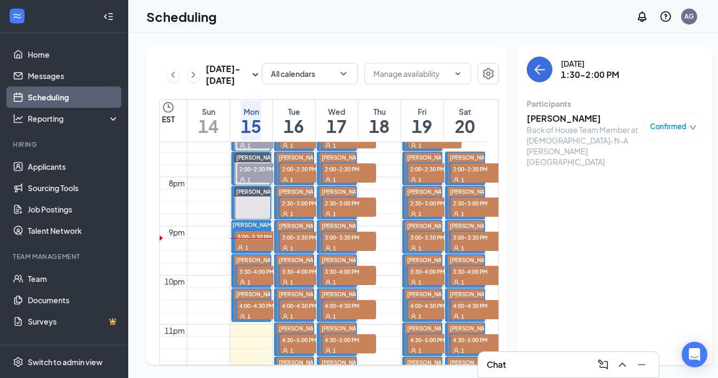
scroll to position [958, 0]
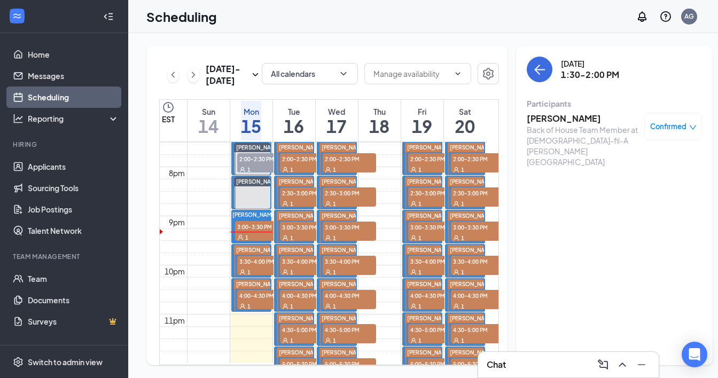
click at [245, 267] on span "3:30-4:00 PM" at bounding box center [263, 261] width 53 height 11
click at [542, 115] on h3 "Zarria Bridges" at bounding box center [583, 119] width 112 height 12
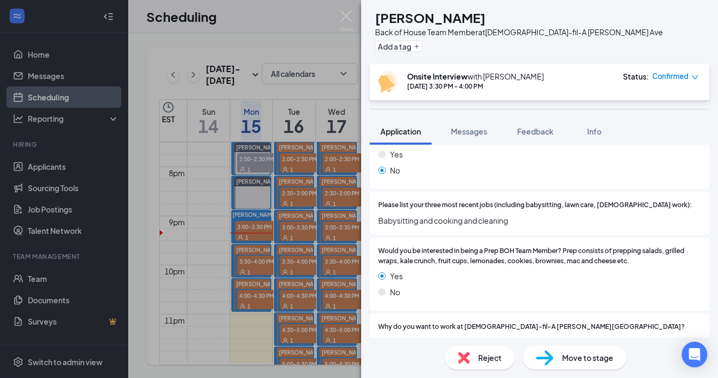
scroll to position [814, 0]
click at [347, 19] on img at bounding box center [346, 21] width 13 height 21
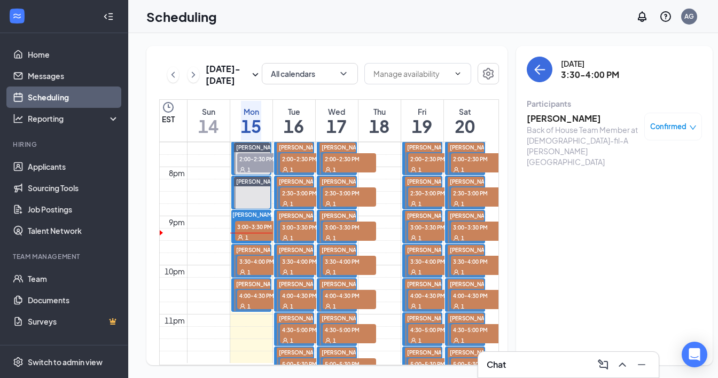
click at [255, 267] on span "3:30-4:00 PM" at bounding box center [263, 261] width 53 height 11
click at [250, 301] on span "4:00-4:30 PM" at bounding box center [263, 295] width 53 height 11
click at [540, 122] on h3 "Bolcan A" at bounding box center [583, 119] width 112 height 12
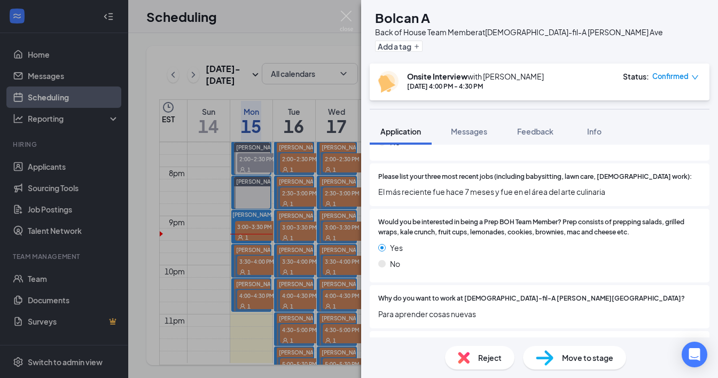
scroll to position [954, 0]
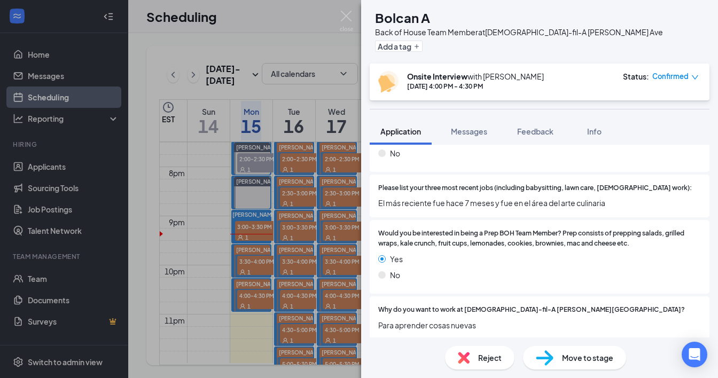
click at [464, 197] on span "El más reciente fue hace 7 meses y fue en el área del arte culinaria" at bounding box center [539, 203] width 323 height 12
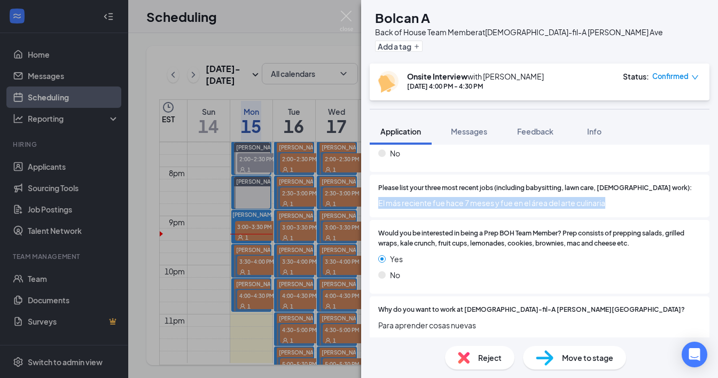
click at [464, 197] on span "El más reciente fue hace 7 meses y fue en el área del arte culinaria" at bounding box center [539, 203] width 323 height 12
copy span "El más reciente fue hace 7 meses y fue en el área del arte culinaria"
click at [349, 16] on img at bounding box center [346, 21] width 13 height 21
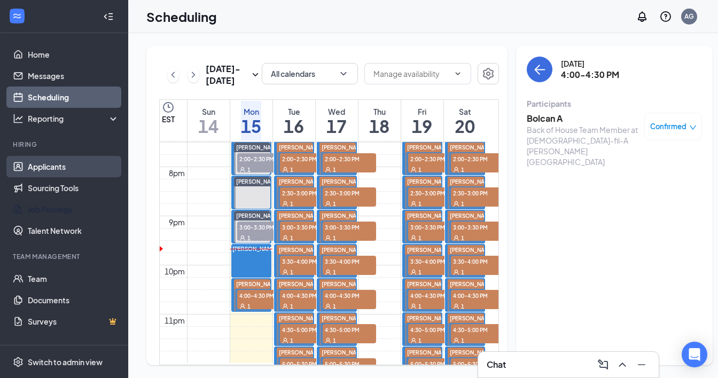
click at [63, 168] on link "Applicants" at bounding box center [73, 166] width 91 height 21
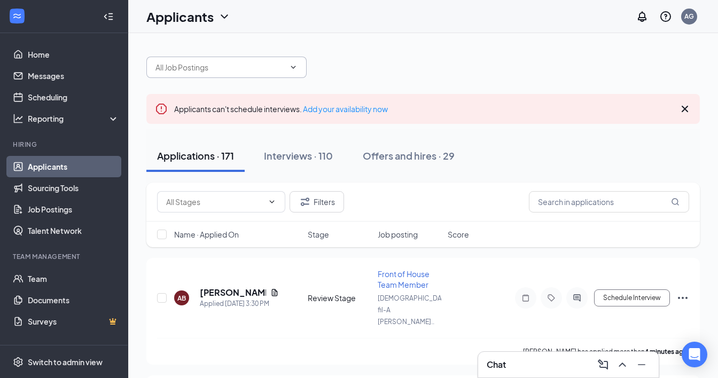
click at [285, 66] on span at bounding box center [226, 67] width 160 height 21
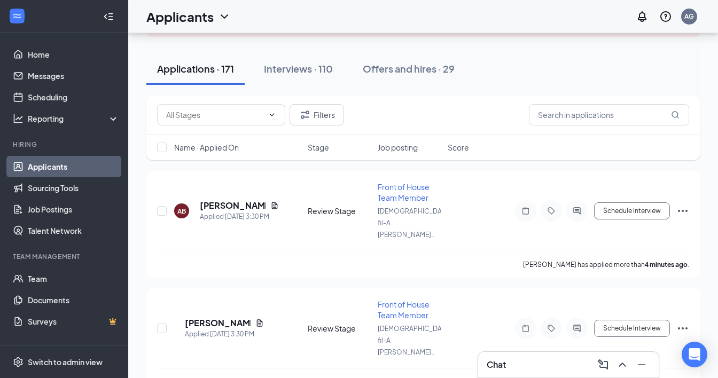
scroll to position [86, 0]
click at [295, 69] on div "Interviews · 110" at bounding box center [298, 69] width 69 height 13
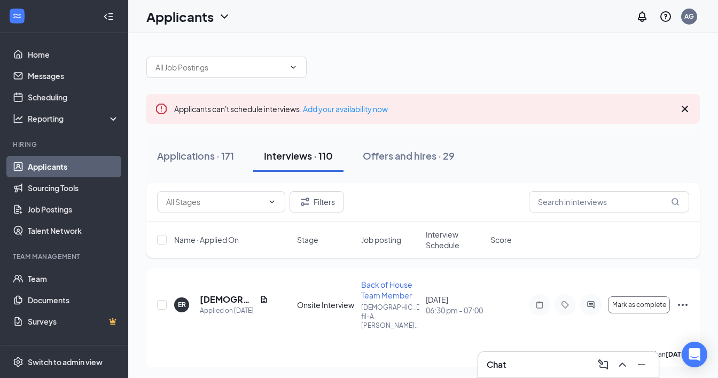
click at [443, 244] on span "Interview Schedule" at bounding box center [455, 239] width 58 height 21
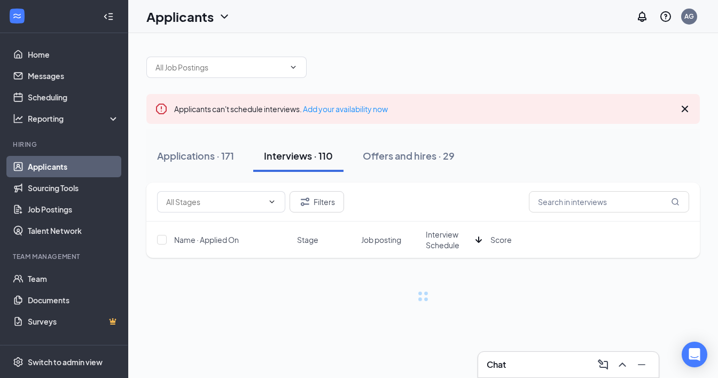
click at [443, 244] on span "Interview Schedule" at bounding box center [448, 239] width 45 height 21
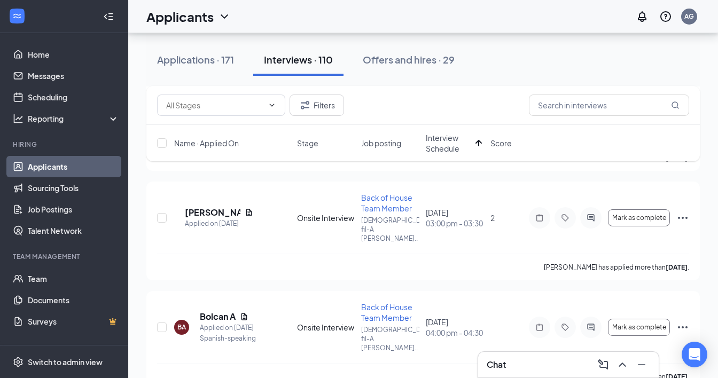
scroll to position [200, 0]
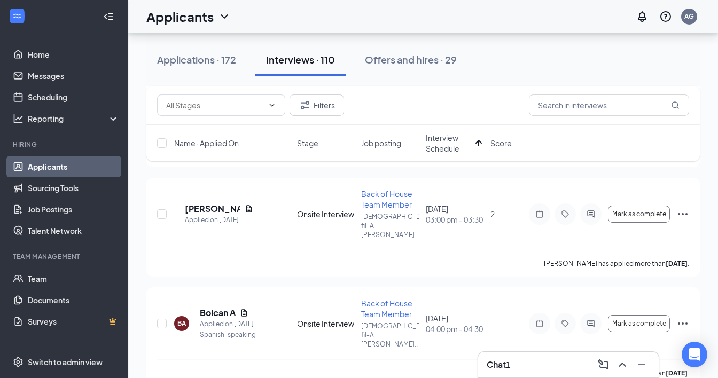
click at [550, 47] on div "Applications · 172 Interviews · 110 Offers and hires · 29" at bounding box center [423, 60] width 554 height 32
click at [510, 363] on div "1" at bounding box center [508, 365] width 4 height 12
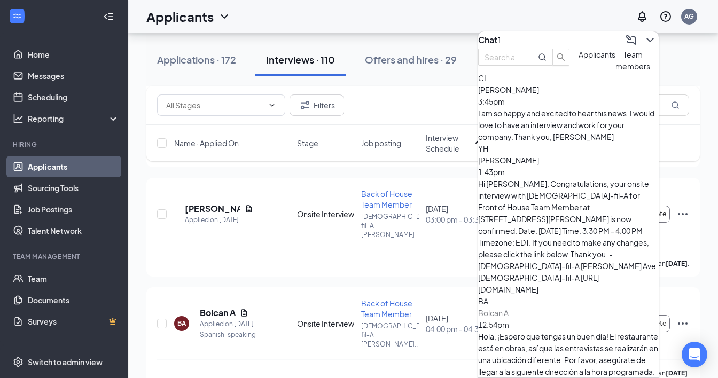
click at [539, 95] on span "[PERSON_NAME]" at bounding box center [508, 90] width 61 height 10
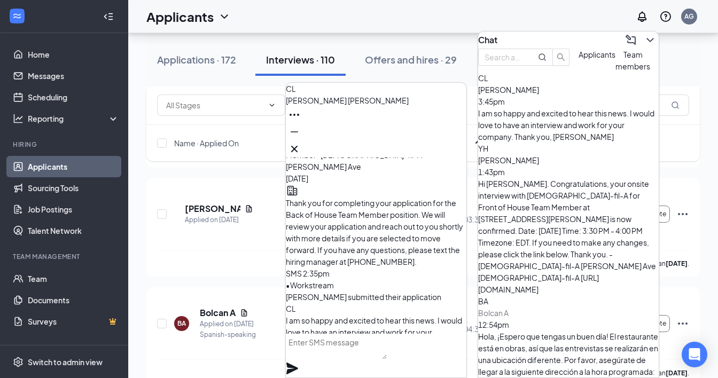
scroll to position [0, 0]
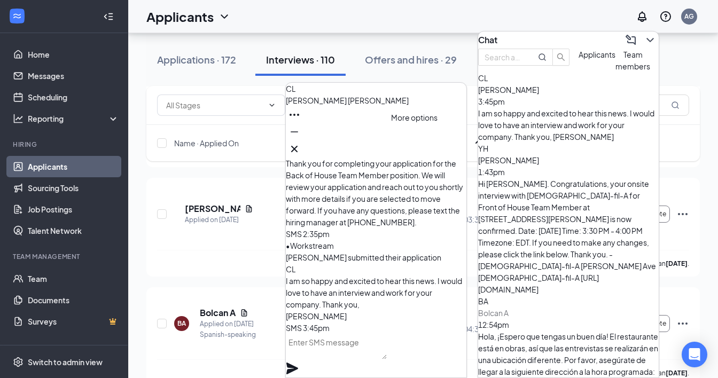
click at [301, 121] on icon "Ellipses" at bounding box center [294, 115] width 13 height 13
click at [365, 148] on div "CL Charlie Luke" at bounding box center [376, 120] width 181 height 75
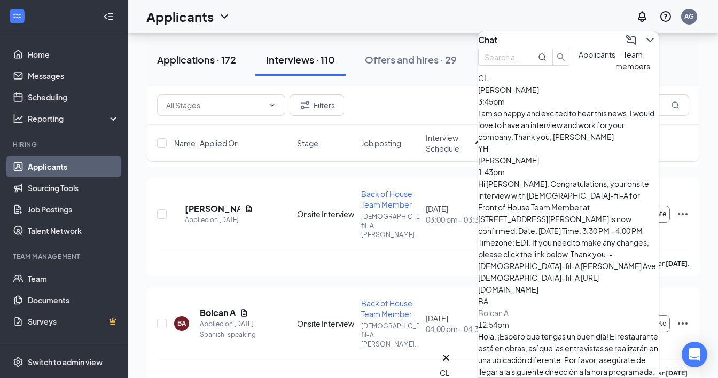
click at [177, 61] on div "Applications · 172" at bounding box center [196, 59] width 79 height 13
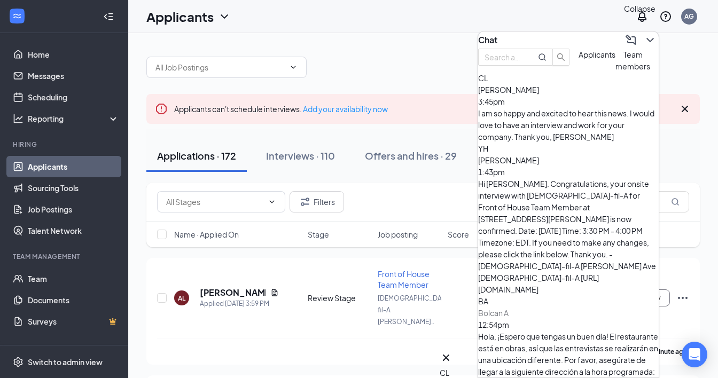
click at [550, 36] on icon "ChevronDown" at bounding box center [650, 40] width 13 height 13
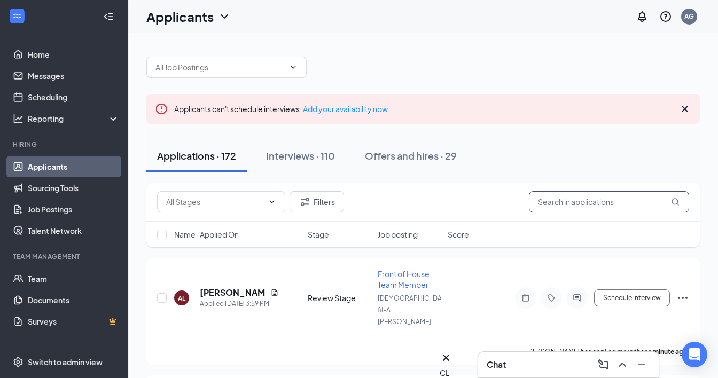
click at [550, 201] on input "text" at bounding box center [609, 201] width 160 height 21
type input "charlie"
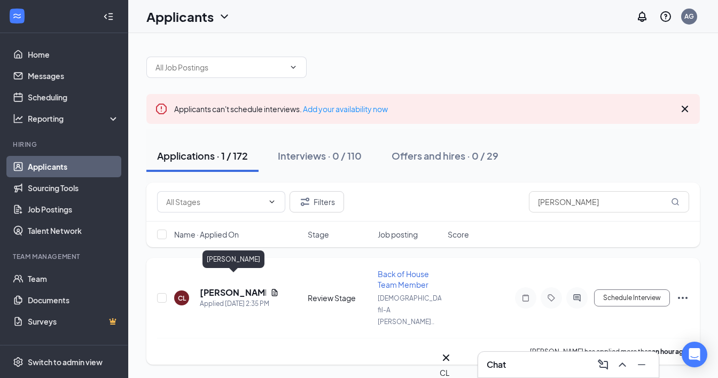
click at [236, 287] on h5 "[PERSON_NAME]" at bounding box center [233, 293] width 66 height 12
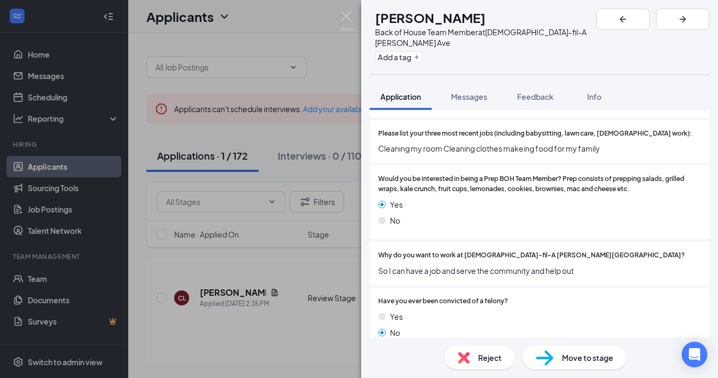
scroll to position [966, 0]
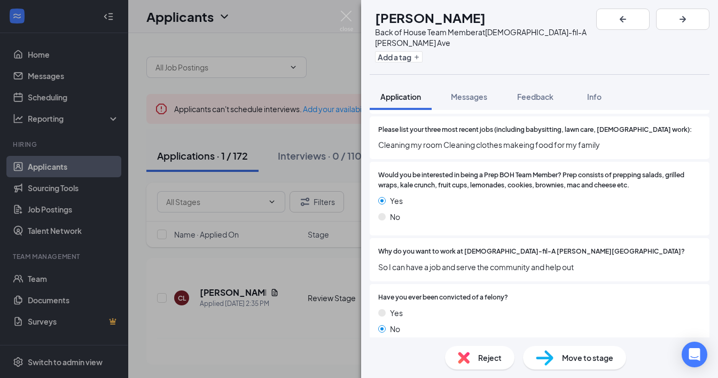
click at [345, 10] on div "CL Charlie Luke Back of House Team Member at Chick-fil-A Mack Ave Add a tag App…" at bounding box center [359, 189] width 718 height 378
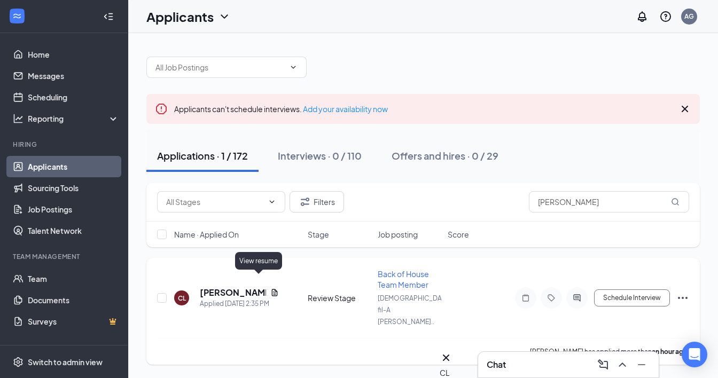
click at [270, 289] on icon "Document" at bounding box center [274, 293] width 9 height 9
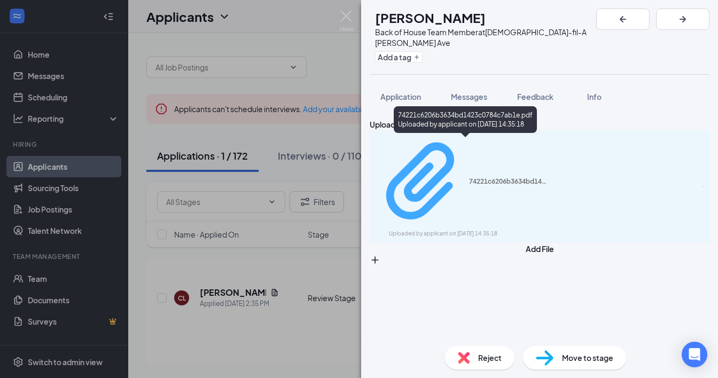
click at [516, 149] on div "74221c6206b3634bd1423c0784c7ab1e.pdf Uploaded by applicant on Sep 15, 2025 at 1…" at bounding box center [462, 186] width 173 height 103
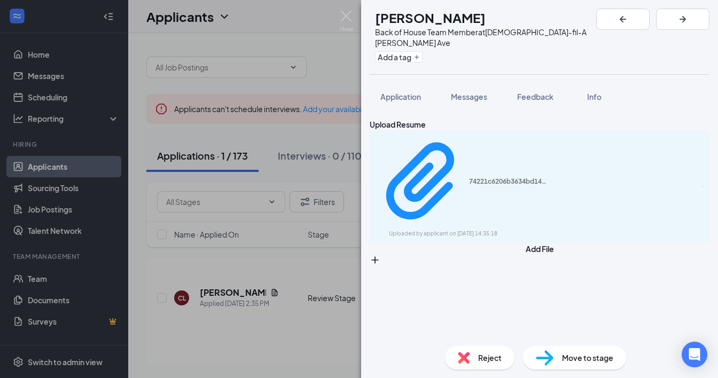
click at [476, 213] on div "Upload Resume 74221c6206b3634bd1423c0784c7ab1e.pdf Uploaded by applicant on Sep…" at bounding box center [539, 224] width 357 height 228
click at [400, 94] on button "Application" at bounding box center [401, 96] width 62 height 27
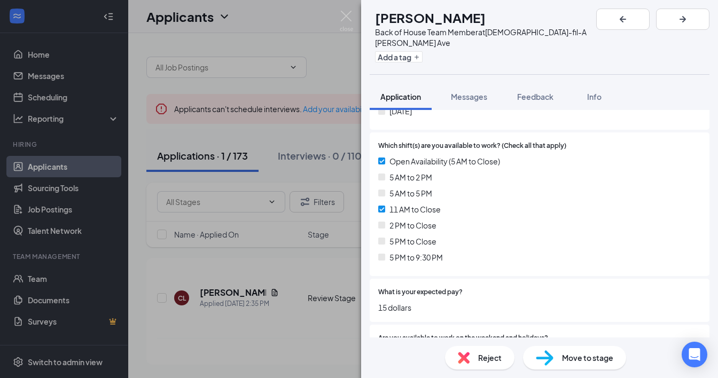
scroll to position [657, 0]
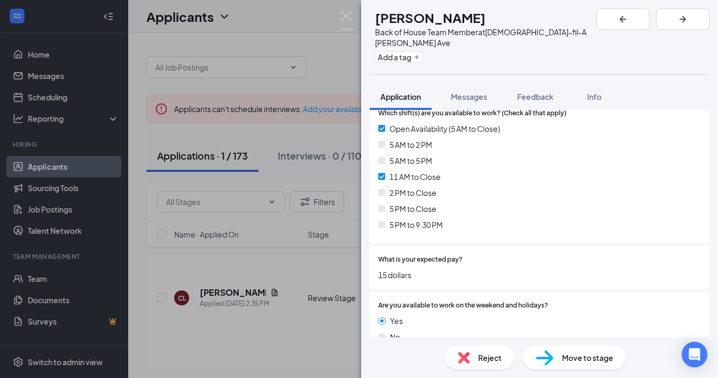
click at [237, 223] on div "CL Charlie Luke Back of House Team Member at Chick-fil-A Mack Ave Add a tag App…" at bounding box center [359, 189] width 718 height 378
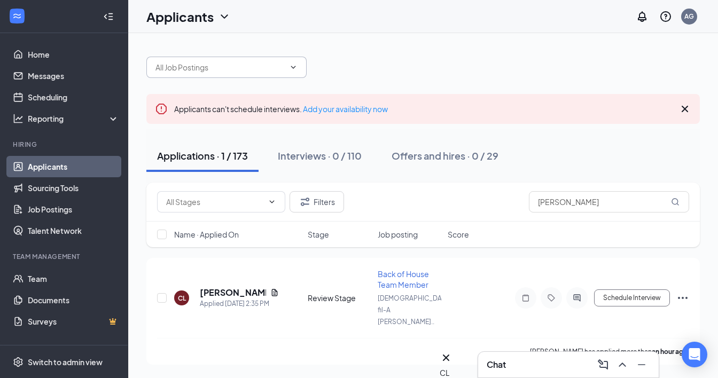
click at [254, 75] on span at bounding box center [226, 67] width 160 height 21
click at [288, 71] on span at bounding box center [292, 67] width 11 height 9
click at [350, 66] on div at bounding box center [423, 62] width 554 height 32
click at [83, 171] on link "Applicants" at bounding box center [73, 166] width 91 height 21
click at [291, 74] on span at bounding box center [226, 67] width 160 height 21
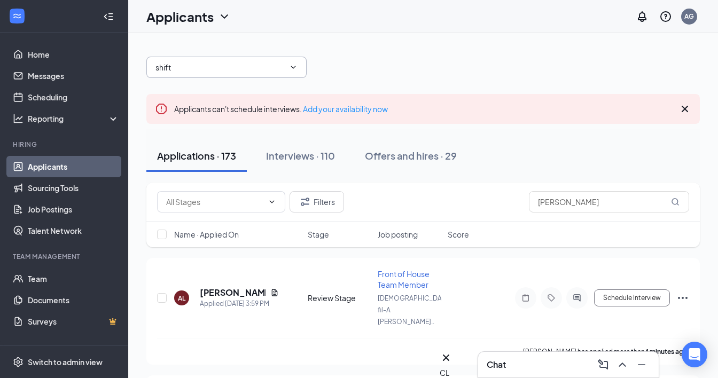
click at [237, 68] on input "shift" at bounding box center [220, 67] width 129 height 12
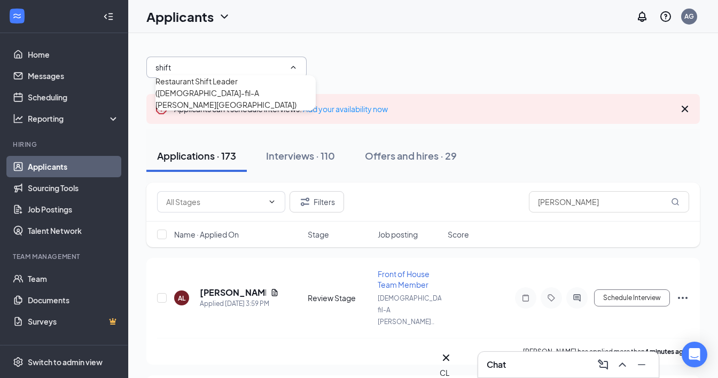
click at [237, 88] on div "Restaurant Shift Leader (Chick-fil-A Mack Ave)" at bounding box center [236, 92] width 160 height 35
type input "Restaurant Shift Leader (Chick-fil-A Mack Ave)"
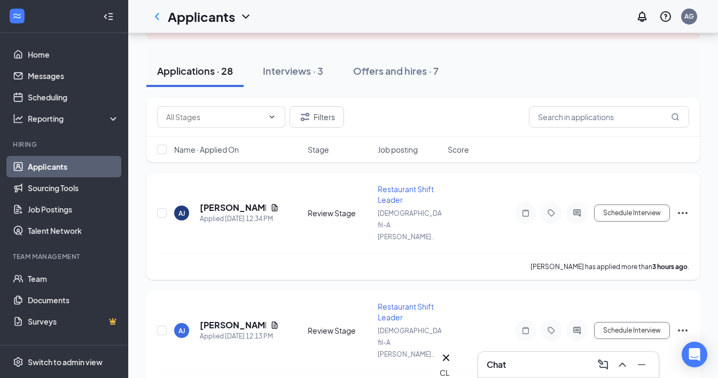
scroll to position [98, 0]
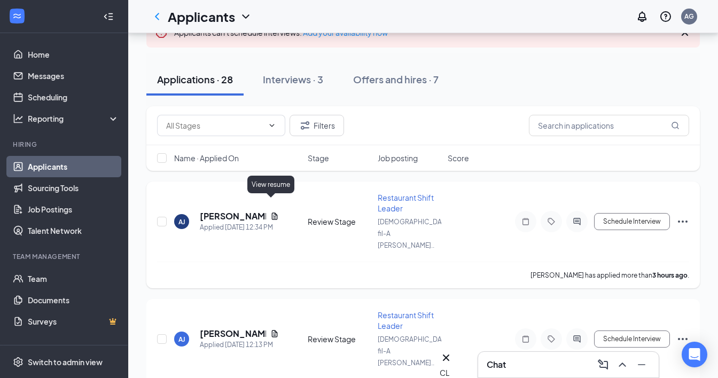
click at [270, 212] on icon "Document" at bounding box center [274, 216] width 9 height 9
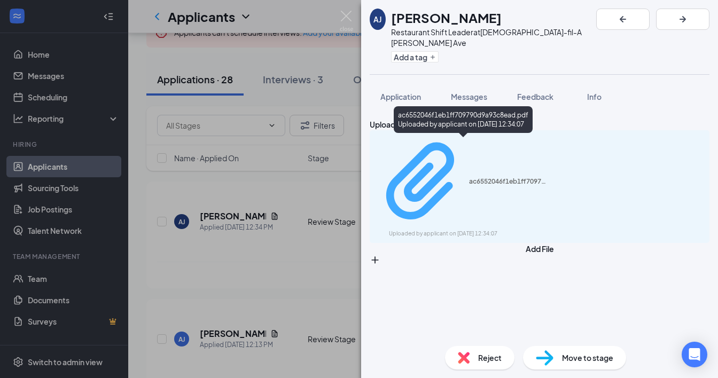
click at [507, 230] on div "Uploaded by applicant on Sep 15, 2025 at 12:34:07" at bounding box center [469, 234] width 160 height 9
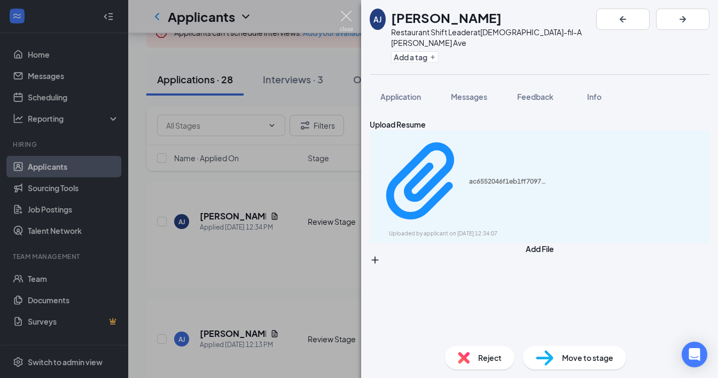
click at [347, 22] on img at bounding box center [346, 21] width 13 height 21
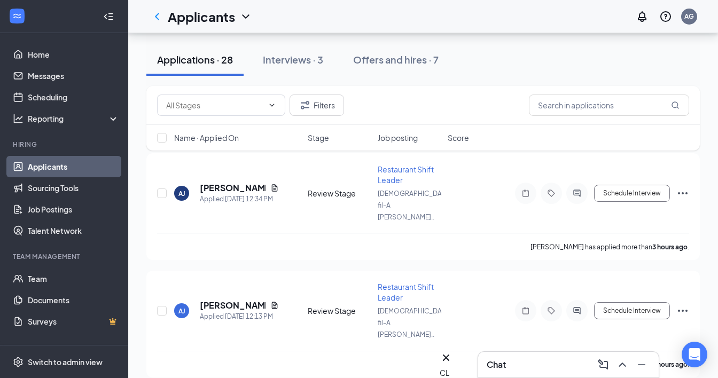
scroll to position [124, 0]
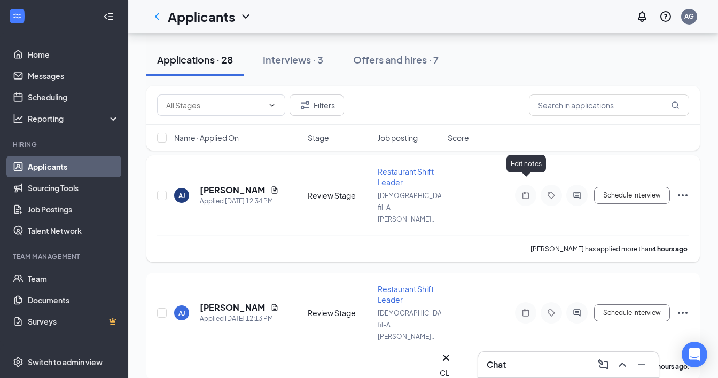
click at [522, 191] on icon "Note" at bounding box center [526, 195] width 13 height 9
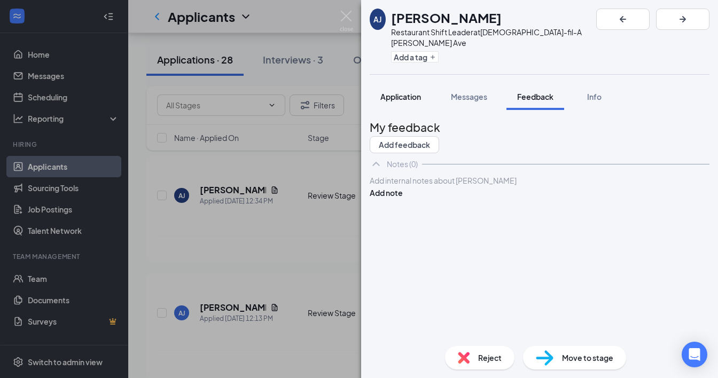
click at [396, 92] on span "Application" at bounding box center [401, 97] width 41 height 10
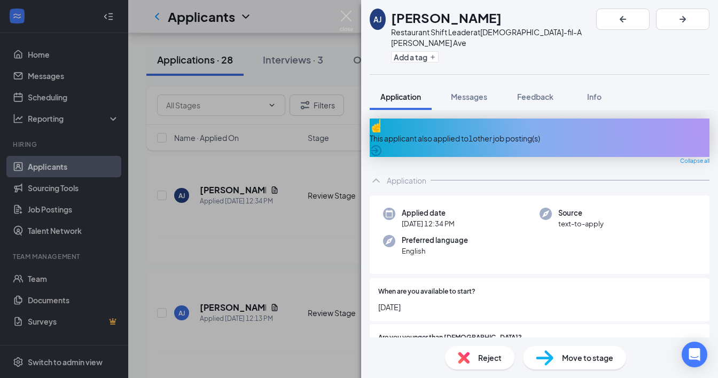
click at [533, 133] on div "This applicant also applied to 1 other job posting(s)" at bounding box center [540, 139] width 340 height 12
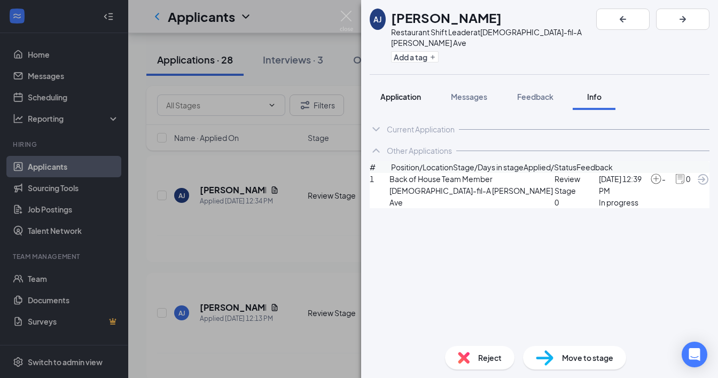
click at [407, 92] on span "Application" at bounding box center [401, 97] width 41 height 10
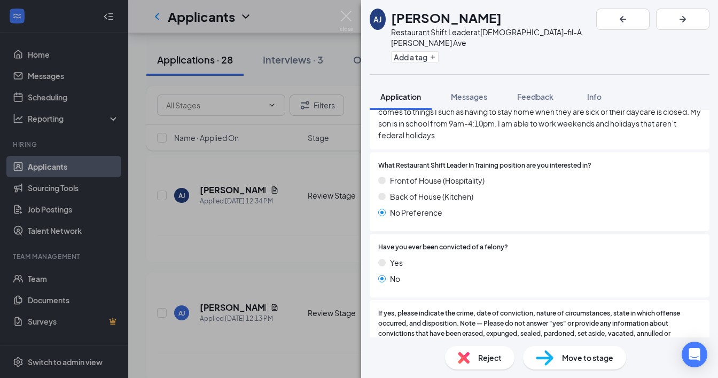
scroll to position [1327, 0]
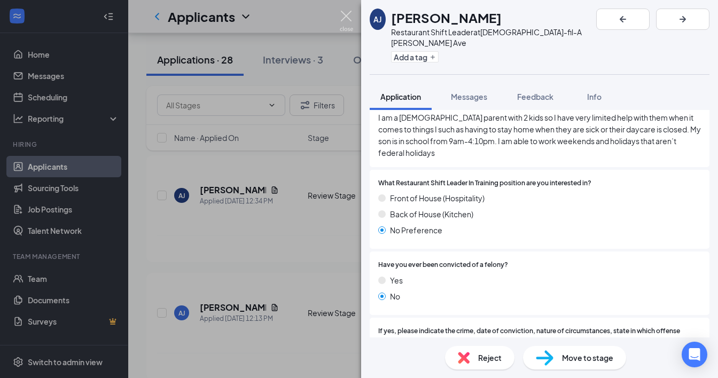
click at [344, 19] on img at bounding box center [346, 21] width 13 height 21
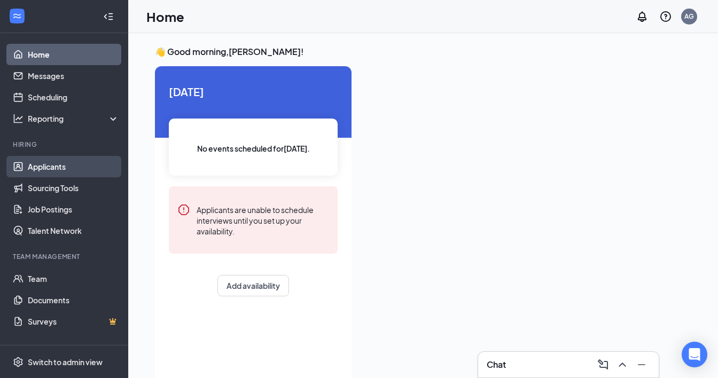
click at [66, 166] on link "Applicants" at bounding box center [73, 166] width 91 height 21
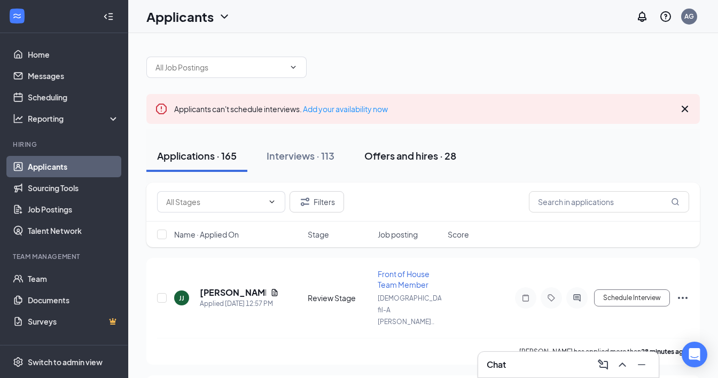
click at [411, 158] on div "Offers and hires · 28" at bounding box center [411, 155] width 92 height 13
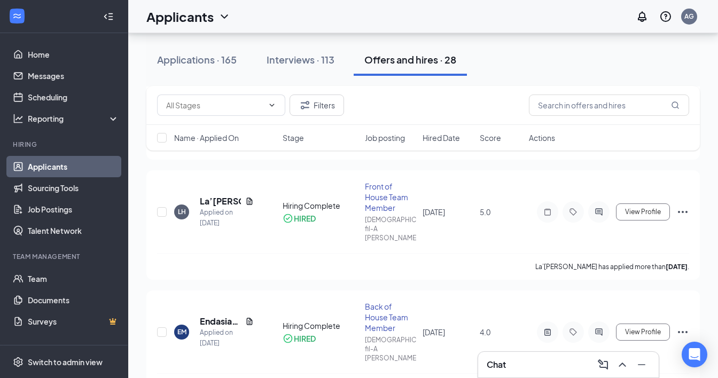
scroll to position [1322, 0]
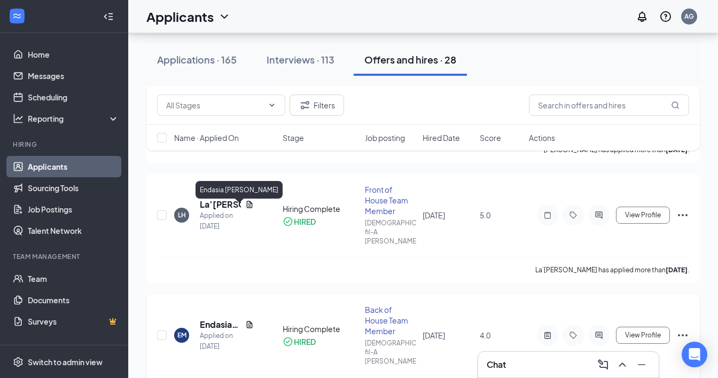
click at [214, 319] on h5 "Endasia Moss" at bounding box center [220, 325] width 41 height 12
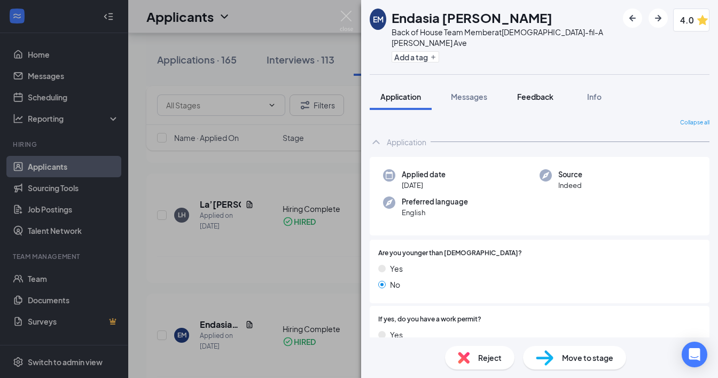
click at [531, 92] on span "Feedback" at bounding box center [535, 97] width 36 height 10
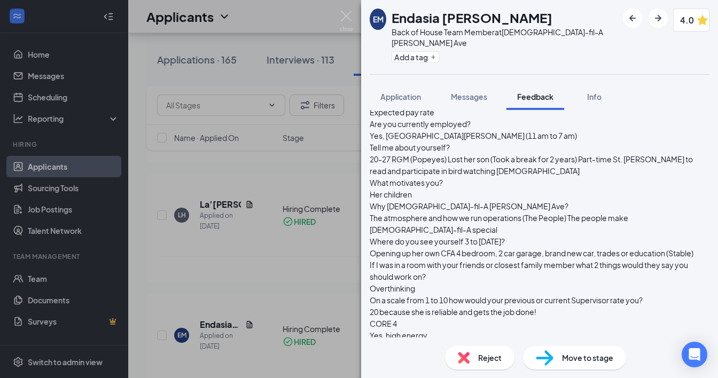
scroll to position [243, 0]
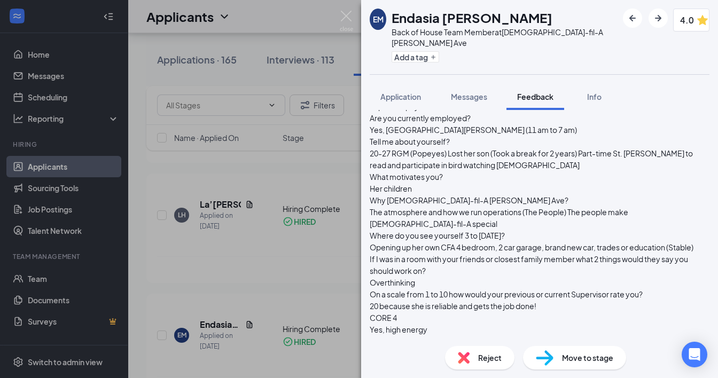
drag, startPoint x: 379, startPoint y: 203, endPoint x: 618, endPoint y: 205, distance: 239.5
click at [620, 203] on div "Punctual 9:28 am Appearance / Hygiene Good Role - If the applicant has applied …" at bounding box center [540, 182] width 340 height 353
click at [561, 112] on div "Expected pay rate" at bounding box center [540, 106] width 340 height 12
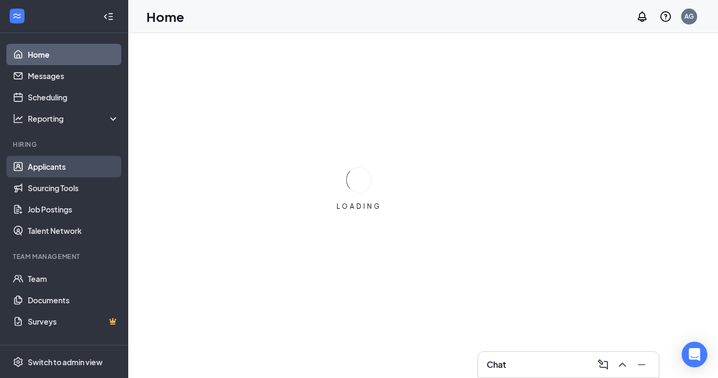
click at [65, 172] on link "Applicants" at bounding box center [73, 166] width 91 height 21
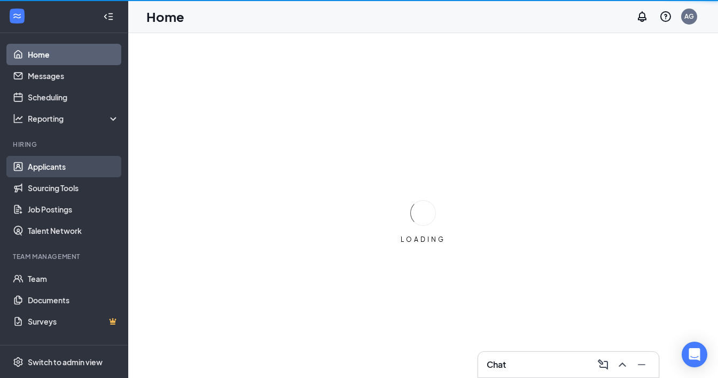
click at [77, 171] on link "Applicants" at bounding box center [73, 166] width 91 height 21
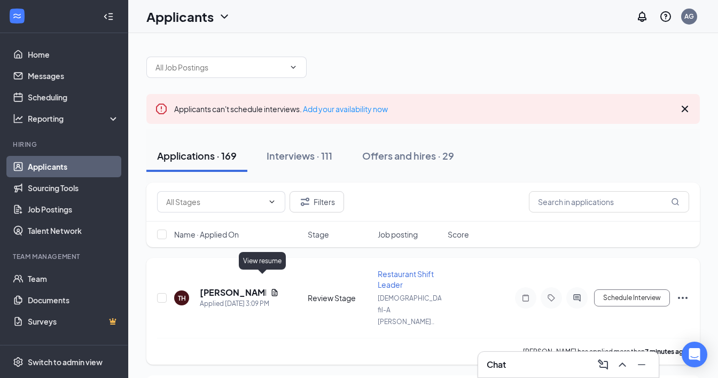
click at [270, 289] on icon "Document" at bounding box center [274, 293] width 9 height 9
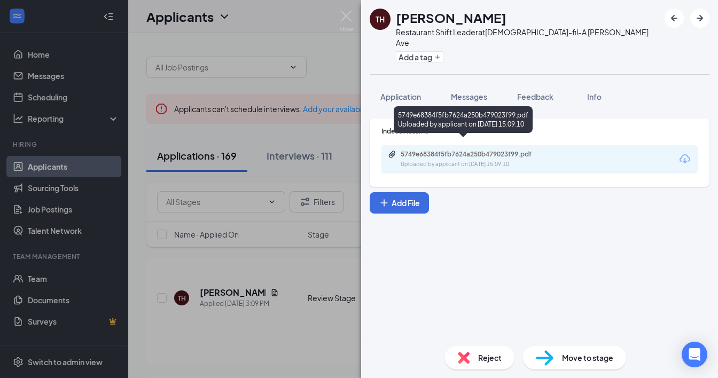
click at [433, 160] on div "Uploaded by applicant on [DATE] 15:09:10" at bounding box center [481, 164] width 160 height 9
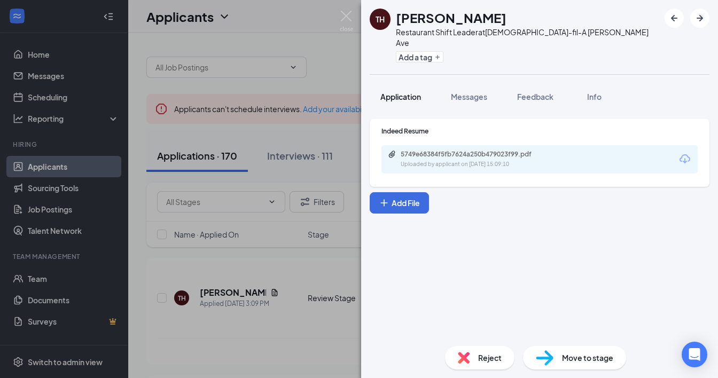
click at [411, 92] on span "Application" at bounding box center [401, 97] width 41 height 10
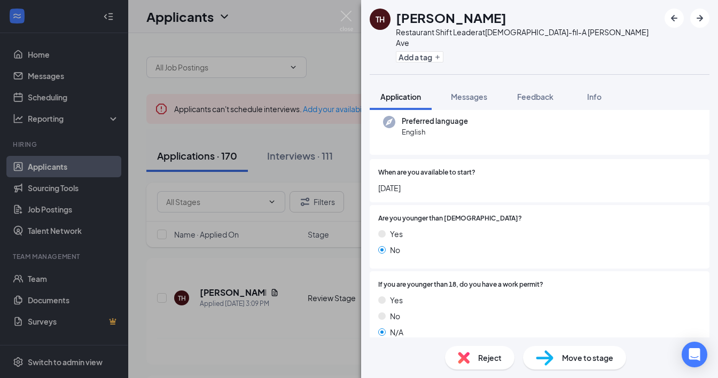
scroll to position [79, 0]
click at [349, 19] on img at bounding box center [346, 21] width 13 height 21
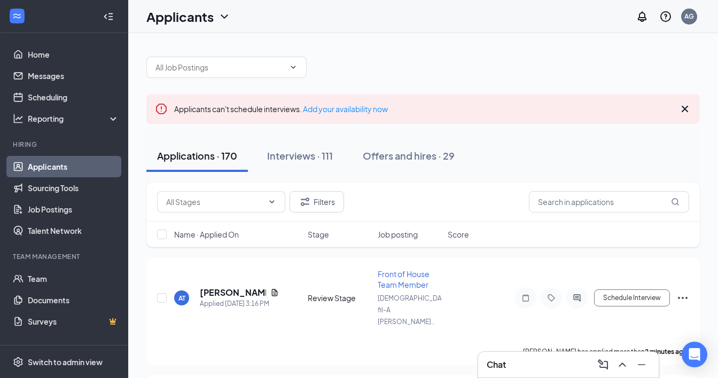
click at [450, 71] on div at bounding box center [423, 62] width 554 height 32
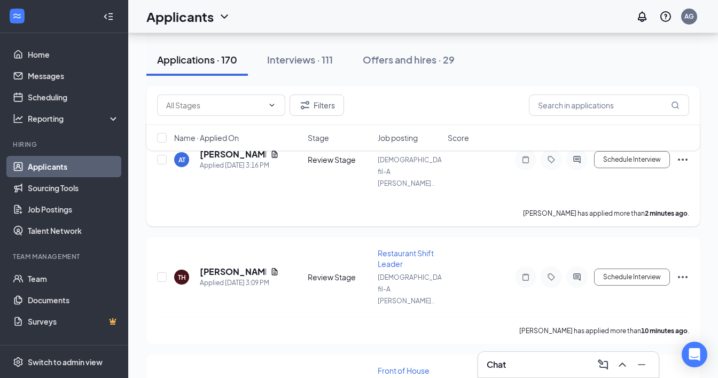
scroll to position [141, 0]
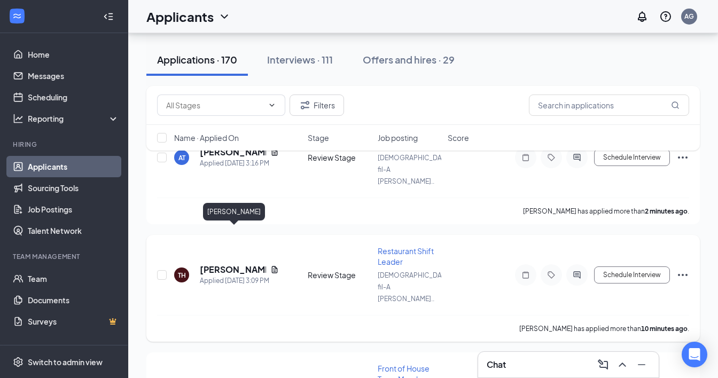
click at [231, 264] on h5 "[PERSON_NAME]" at bounding box center [233, 270] width 66 height 12
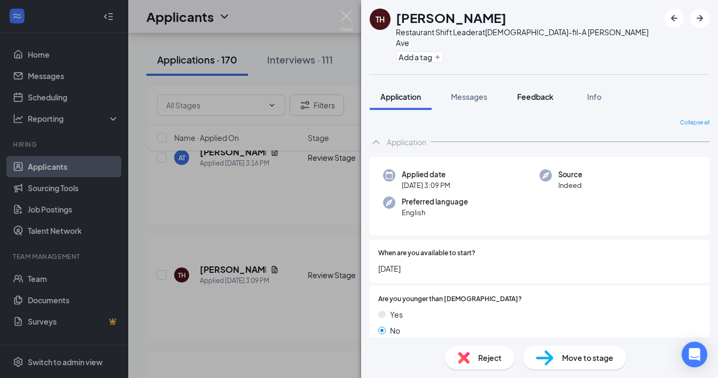
click at [529, 92] on span "Feedback" at bounding box center [535, 97] width 36 height 10
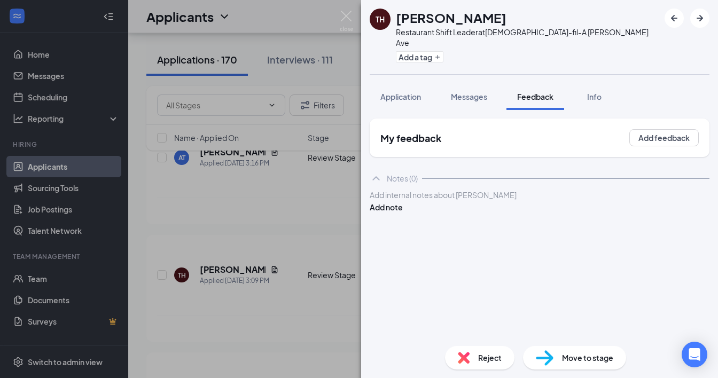
click at [481, 359] on span "Reject" at bounding box center [490, 358] width 24 height 12
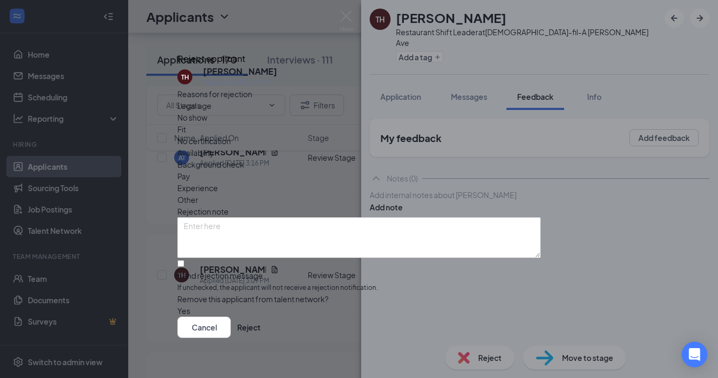
click at [300, 135] on div "Fit" at bounding box center [358, 129] width 363 height 12
click at [261, 333] on button "Reject" at bounding box center [249, 327] width 24 height 21
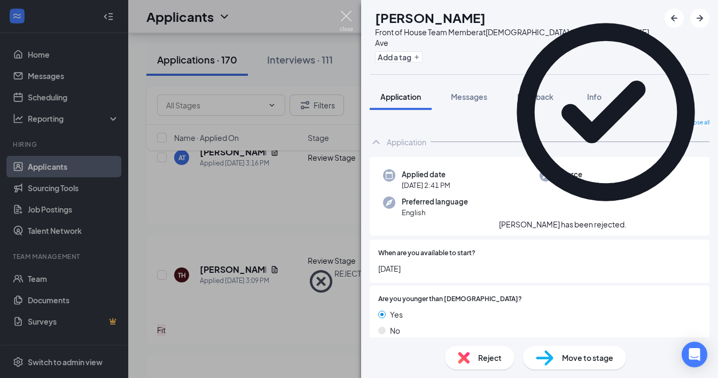
click at [345, 16] on img at bounding box center [346, 21] width 13 height 21
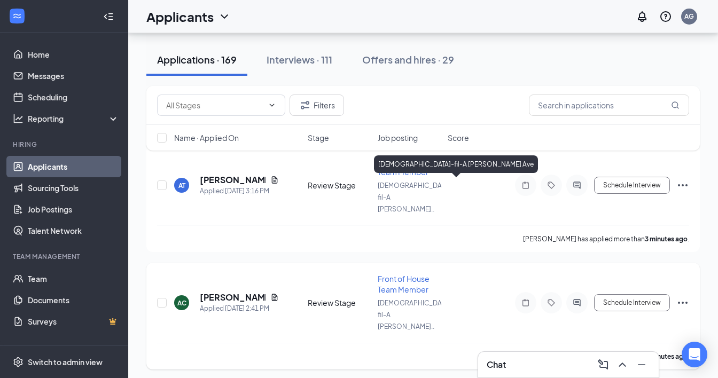
scroll to position [117, 0]
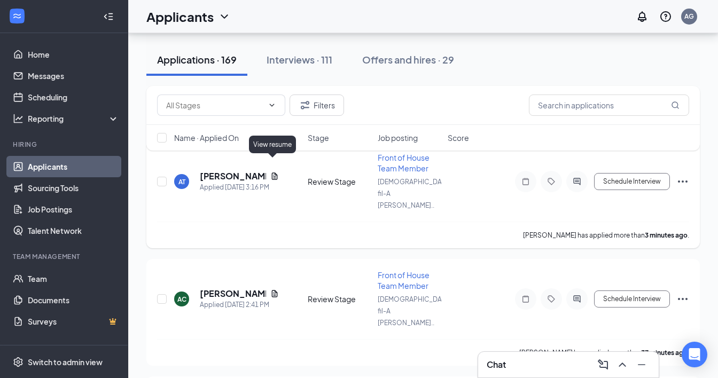
click at [271, 172] on icon "Document" at bounding box center [274, 176] width 9 height 9
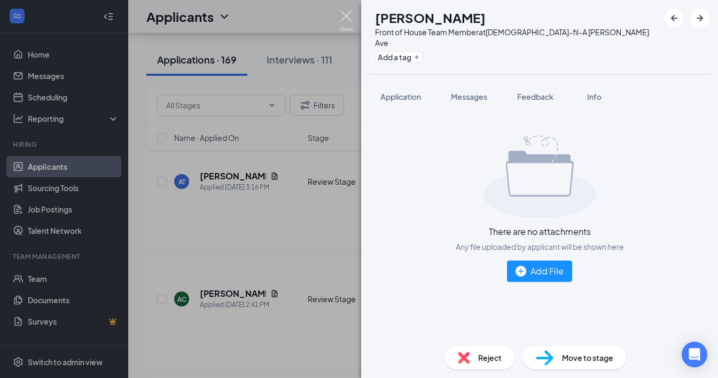
click at [347, 18] on img at bounding box center [346, 21] width 13 height 21
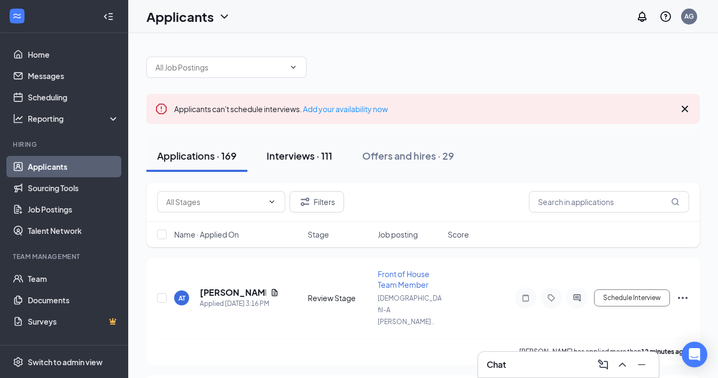
click at [321, 151] on div "Interviews · 111" at bounding box center [300, 155] width 66 height 13
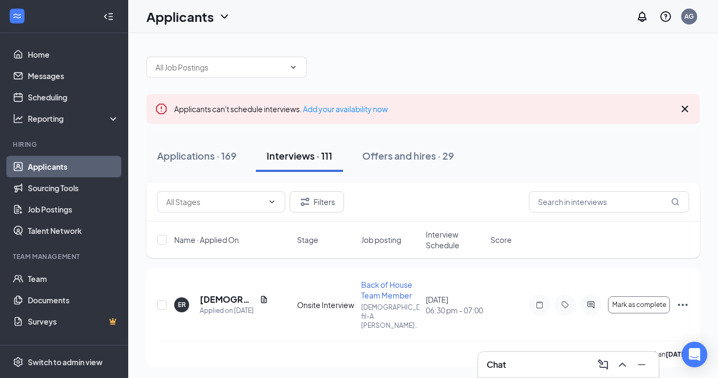
click at [435, 240] on span "Interview Schedule" at bounding box center [455, 239] width 58 height 21
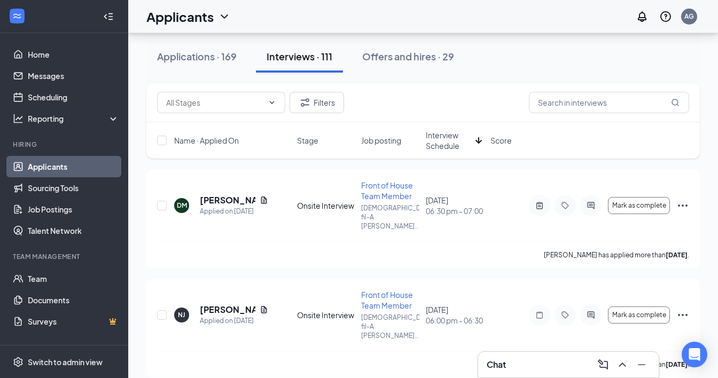
scroll to position [110, 0]
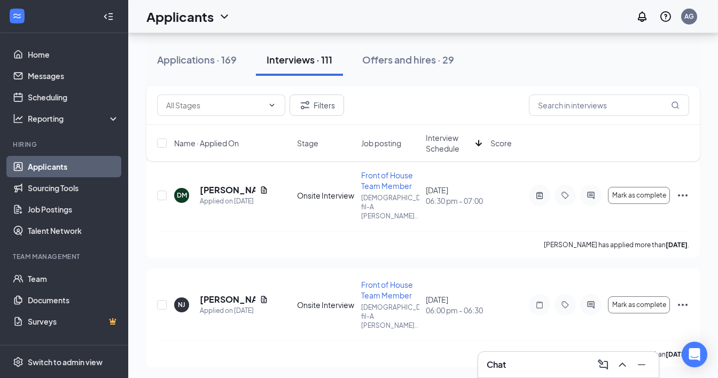
click at [447, 140] on span "Interview Schedule" at bounding box center [448, 143] width 45 height 21
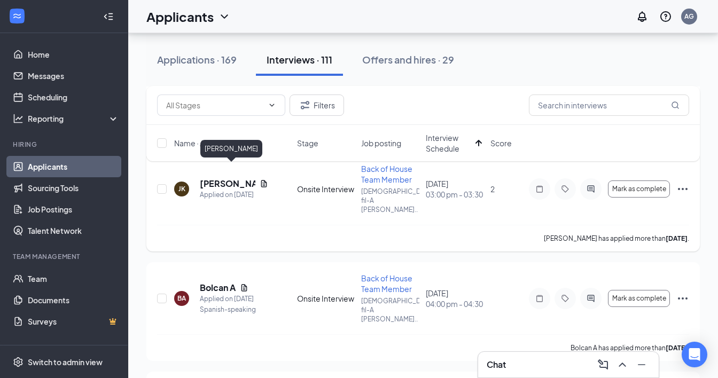
scroll to position [226, 0]
click at [224, 177] on h5 "[PERSON_NAME]" at bounding box center [228, 183] width 56 height 12
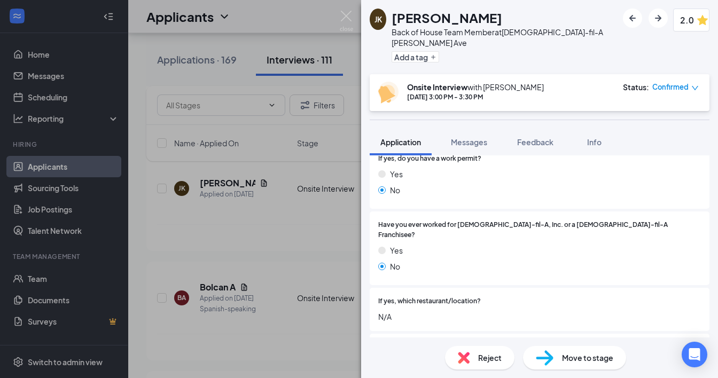
scroll to position [260, 0]
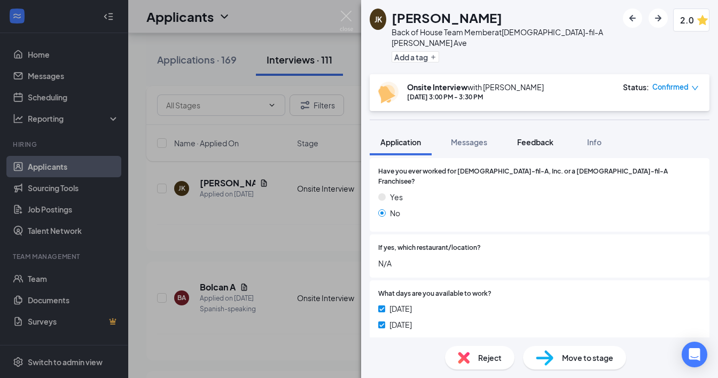
click at [528, 137] on span "Feedback" at bounding box center [535, 142] width 36 height 10
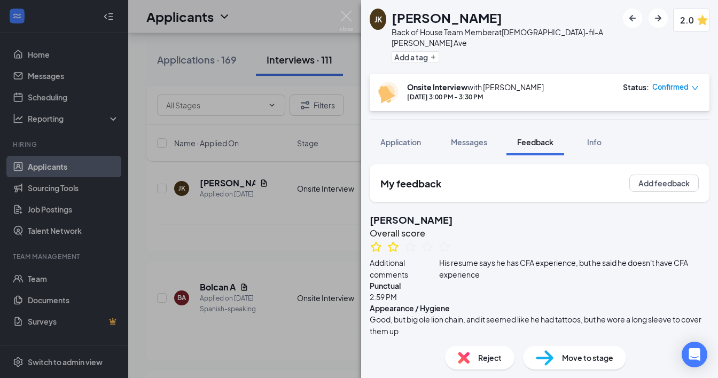
scroll to position [1, 0]
click at [345, 23] on img at bounding box center [346, 21] width 13 height 21
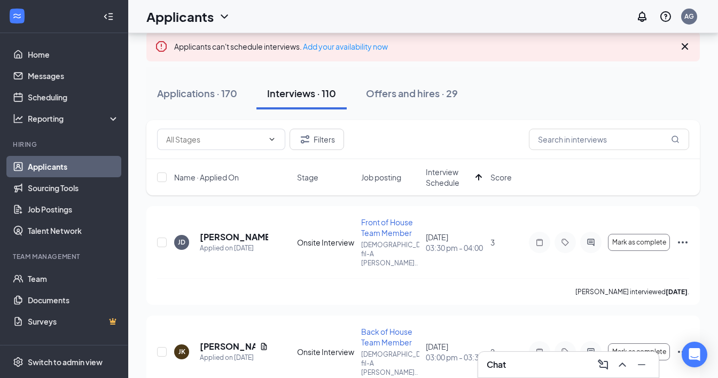
scroll to position [45, 0]
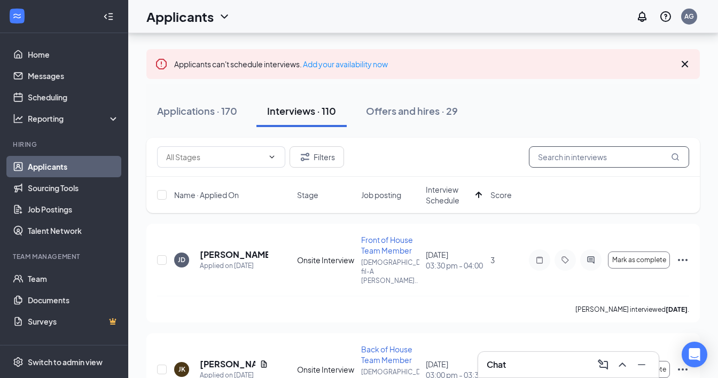
click at [570, 152] on input "text" at bounding box center [609, 156] width 160 height 21
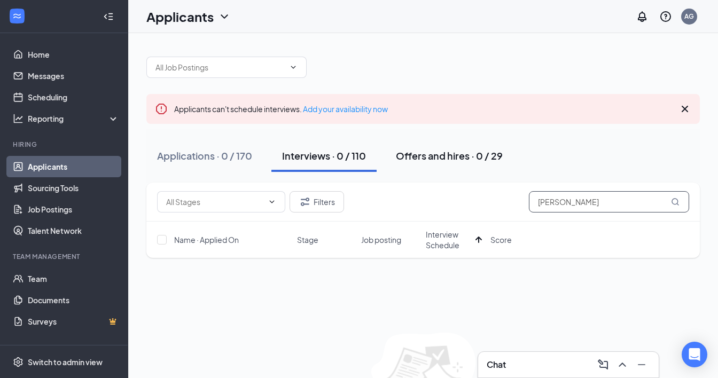
scroll to position [71, 0]
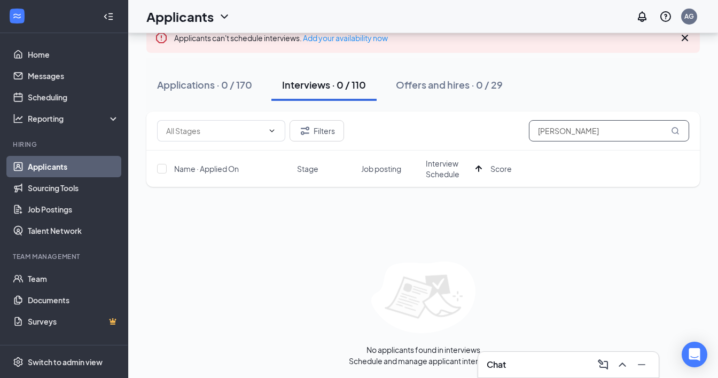
click at [640, 137] on input "zarr" at bounding box center [609, 130] width 160 height 21
type input "zarr"
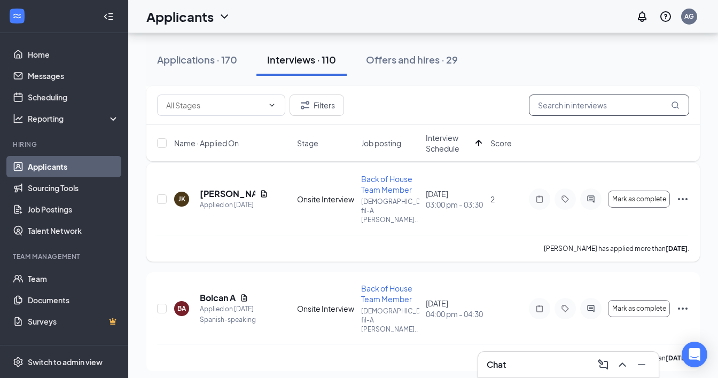
scroll to position [295, 0]
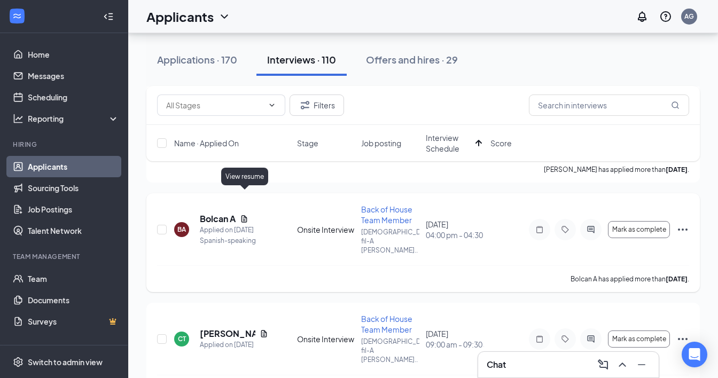
click at [243, 215] on icon "Document" at bounding box center [244, 219] width 9 height 9
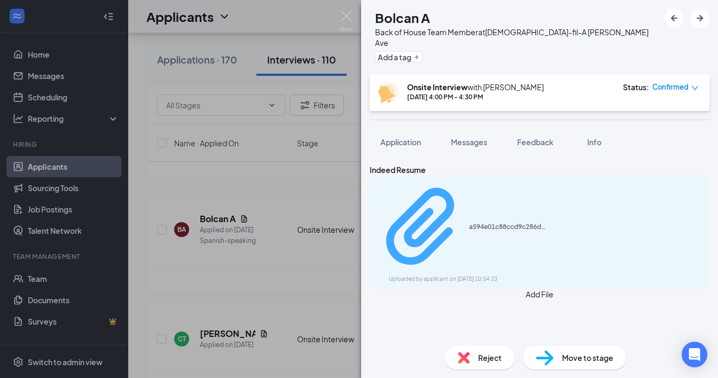
click at [503, 223] on div "a594e01c88ccd9c286d7add9d36042eb.pdf" at bounding box center [509, 227] width 80 height 9
